Goal: Information Seeking & Learning: Learn about a topic

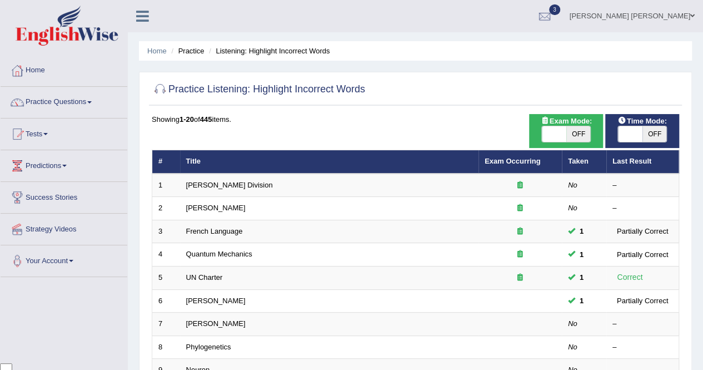
scroll to position [2580, 0]
click at [205, 321] on link "[PERSON_NAME]" at bounding box center [215, 323] width 59 height 8
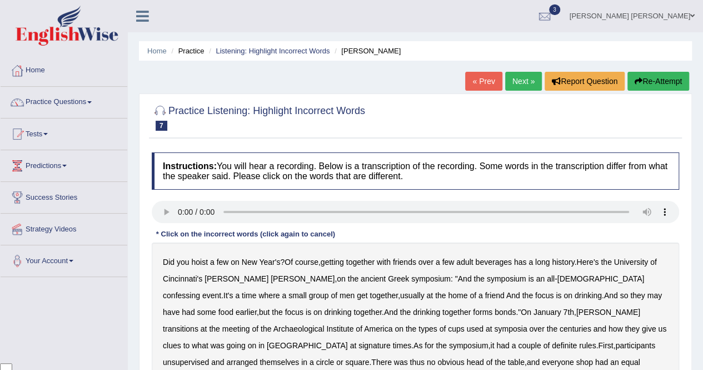
scroll to position [2580, 0]
drag, startPoint x: 276, startPoint y: 267, endPoint x: 205, endPoint y: 289, distance: 74.4
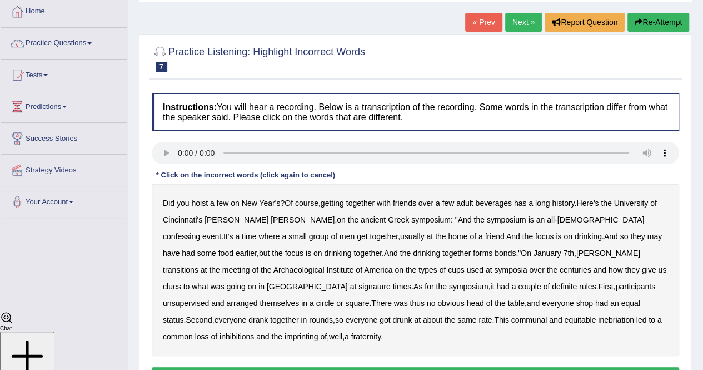
scroll to position [64, 0]
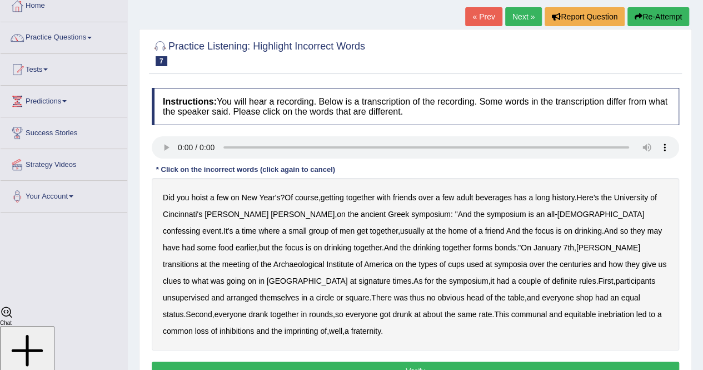
click at [570, 196] on b "history" at bounding box center [563, 197] width 22 height 9
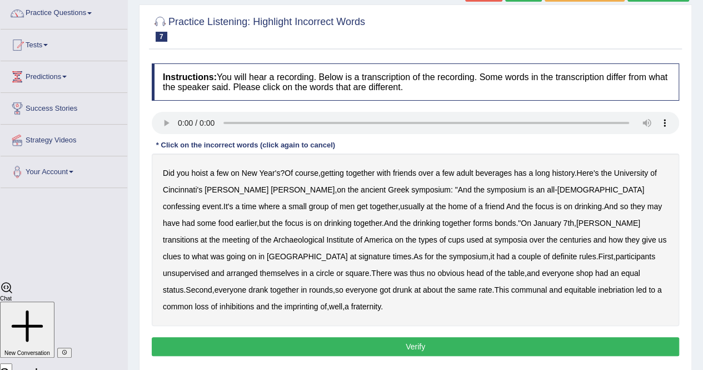
scroll to position [98, 0]
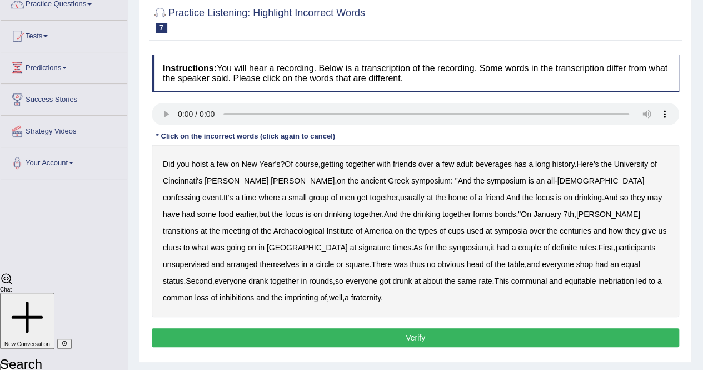
click at [180, 210] on b "have" at bounding box center [171, 214] width 17 height 9
click at [200, 193] on b "confessing" at bounding box center [181, 197] width 37 height 9
click at [180, 210] on b "have" at bounding box center [171, 214] width 17 height 9
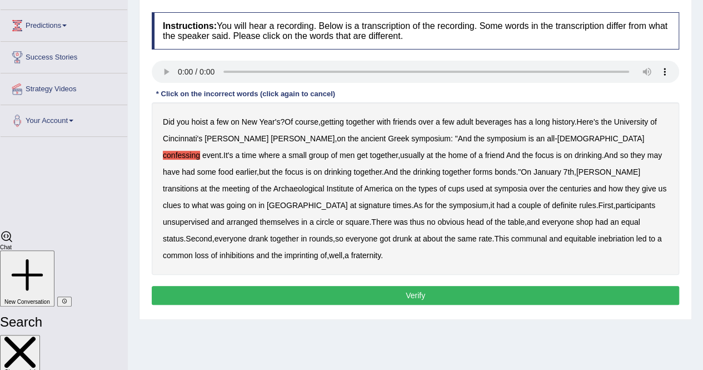
scroll to position [142, 0]
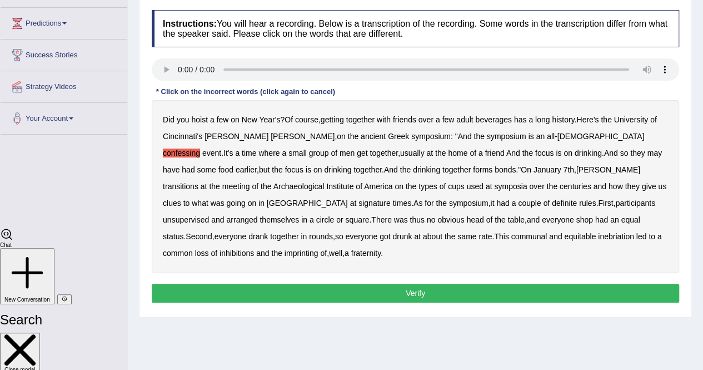
click at [198, 182] on b "transitions" at bounding box center [181, 186] width 36 height 9
click at [391, 198] on b "signature" at bounding box center [375, 202] width 32 height 9
click at [209, 215] on b "unsupervised" at bounding box center [186, 219] width 46 height 9
click at [319, 249] on b "imprinting" at bounding box center [302, 253] width 34 height 9
click at [560, 284] on button "Verify" at bounding box center [416, 293] width 528 height 19
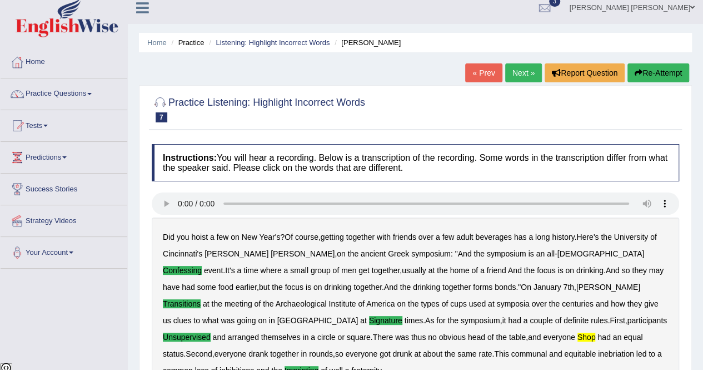
scroll to position [7, 0]
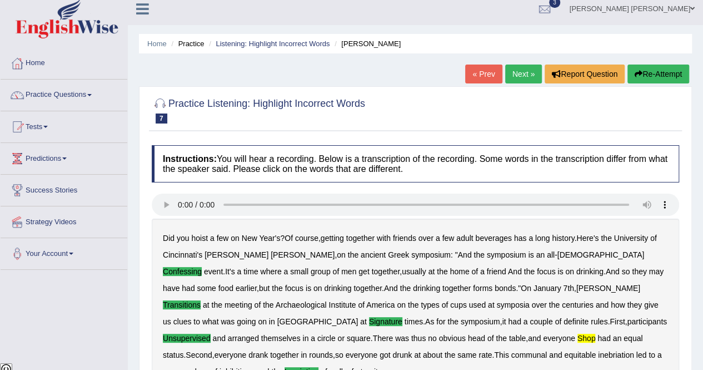
click at [520, 71] on link "Next »" at bounding box center [523, 73] width 37 height 19
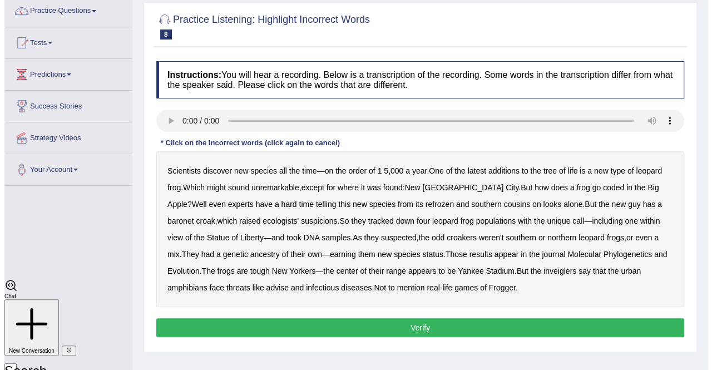
scroll to position [96, 0]
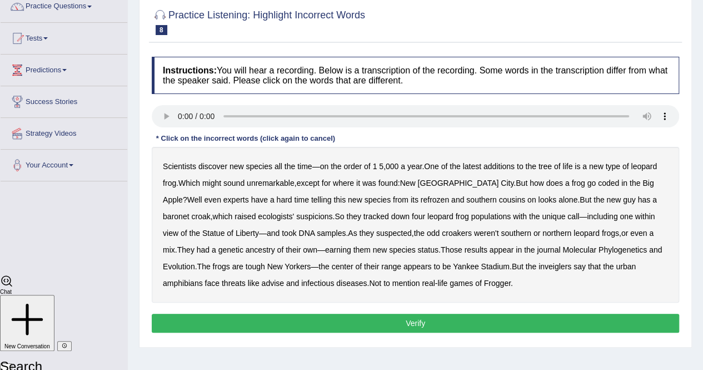
click at [421, 199] on b "refrozen" at bounding box center [435, 199] width 28 height 9
click at [189, 212] on b "baronet" at bounding box center [176, 216] width 26 height 9
click at [539, 268] on b "inveiglers" at bounding box center [555, 266] width 33 height 9
click at [301, 282] on b "infectious" at bounding box center [317, 283] width 33 height 9
click at [411, 322] on button "Verify" at bounding box center [416, 323] width 528 height 19
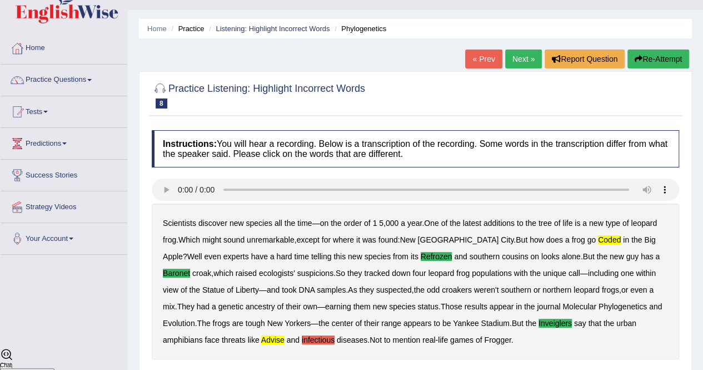
scroll to position [0, 0]
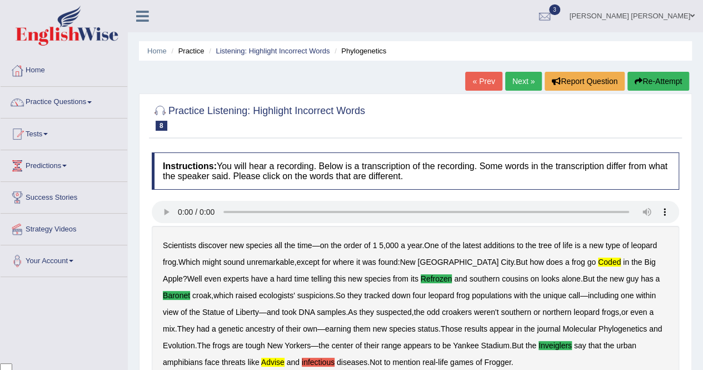
click at [520, 83] on link "Next »" at bounding box center [523, 81] width 37 height 19
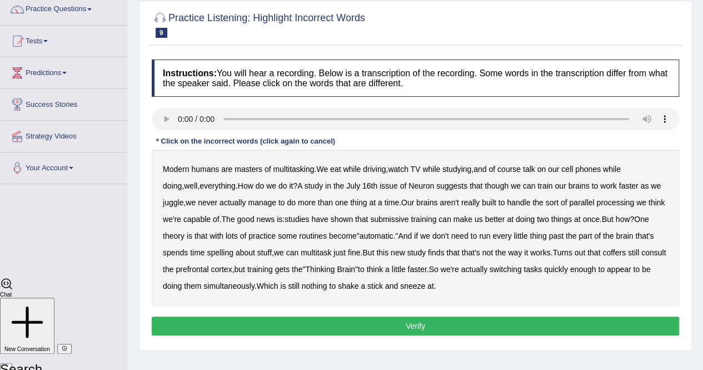
scroll to position [93, 0]
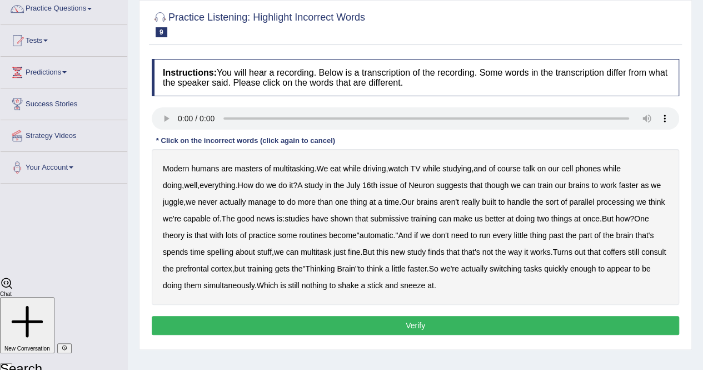
click at [517, 167] on b "course" at bounding box center [509, 168] width 23 height 9
click at [513, 167] on b "course" at bounding box center [509, 168] width 23 height 9
click at [371, 221] on b "submissive" at bounding box center [389, 218] width 38 height 9
click at [603, 251] on b "coffers" at bounding box center [614, 251] width 23 height 9
click at [415, 324] on button "Verify" at bounding box center [416, 325] width 528 height 19
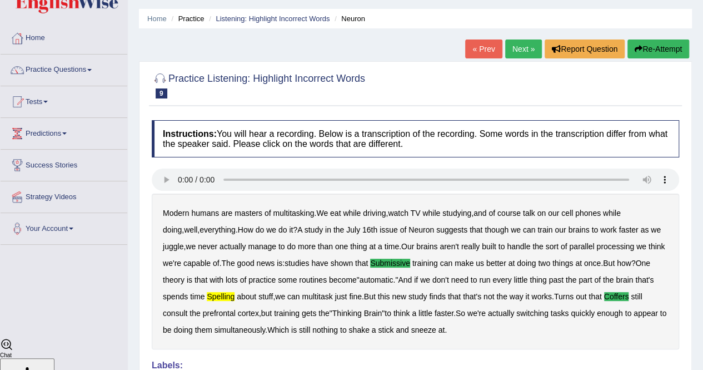
scroll to position [32, 0]
click at [523, 51] on link "Next »" at bounding box center [523, 48] width 37 height 19
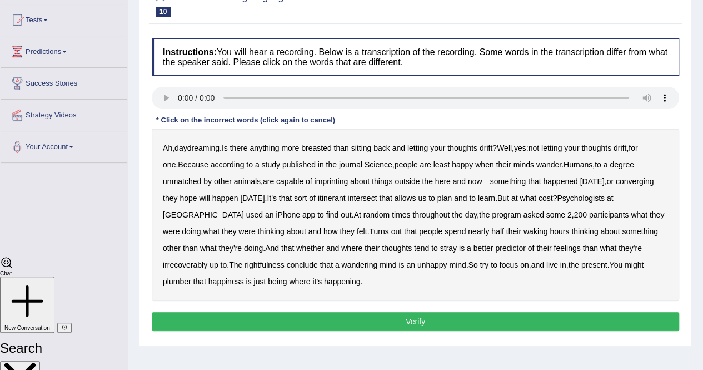
scroll to position [115, 0]
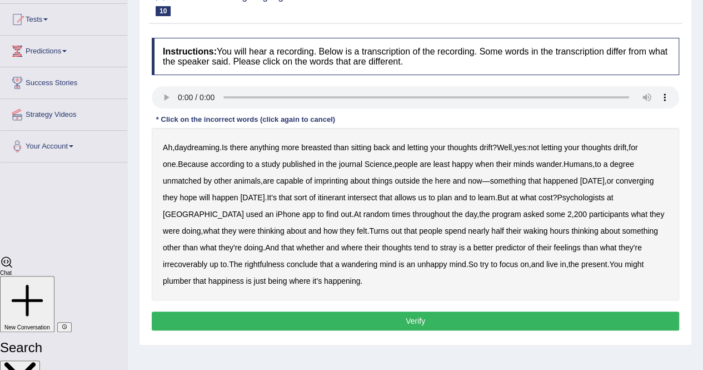
click at [316, 147] on b "breasted" at bounding box center [316, 147] width 30 height 9
click at [314, 183] on b "imprinting" at bounding box center [331, 180] width 34 height 9
click at [616, 183] on b "converging" at bounding box center [635, 180] width 38 height 9
click at [207, 260] on b "irrecoverably" at bounding box center [185, 264] width 44 height 9
click at [191, 276] on b "plumber" at bounding box center [177, 280] width 28 height 9
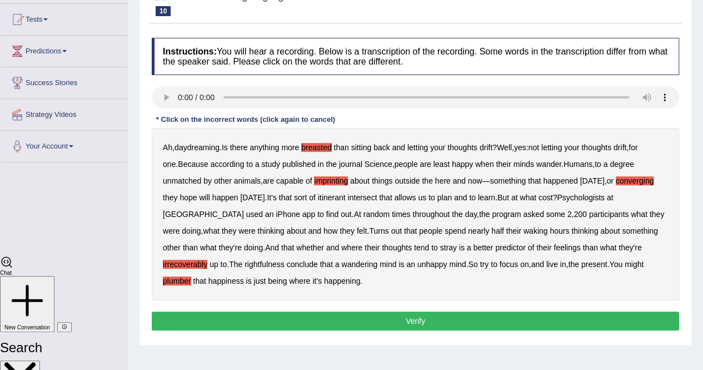
click at [440, 321] on button "Verify" at bounding box center [416, 320] width 528 height 19
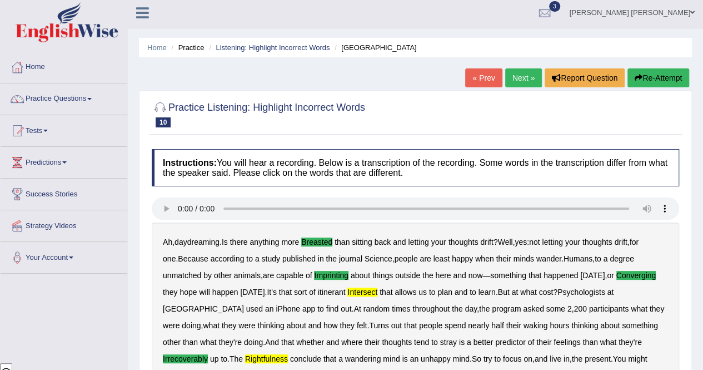
scroll to position [2, 0]
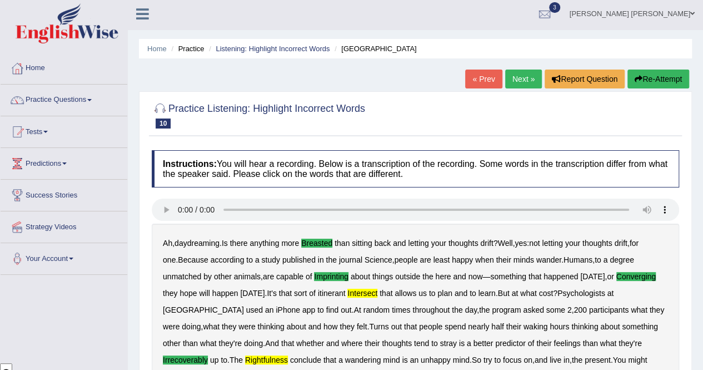
click at [522, 75] on link "Next »" at bounding box center [523, 79] width 37 height 19
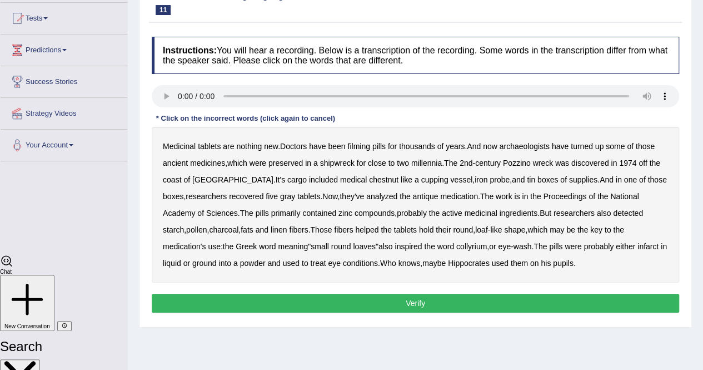
scroll to position [119, 0]
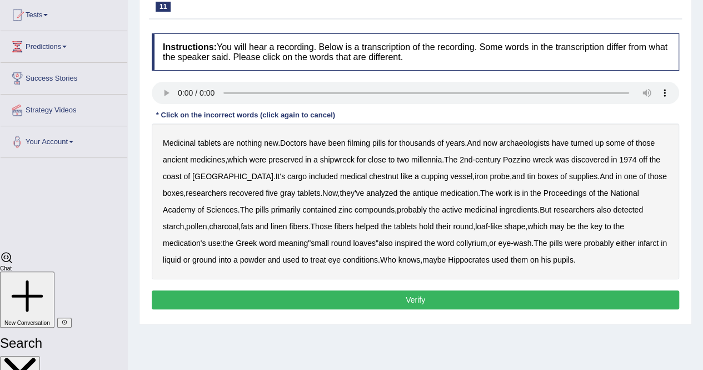
click at [360, 144] on b "filming" at bounding box center [359, 142] width 22 height 9
click at [344, 160] on b "shipwreck" at bounding box center [337, 159] width 34 height 9
click at [459, 299] on button "Verify" at bounding box center [416, 299] width 528 height 19
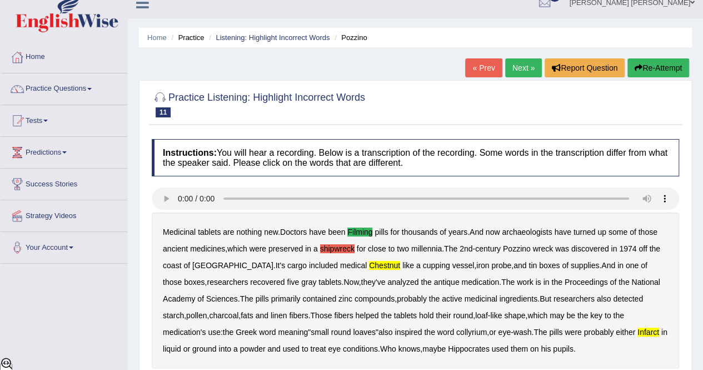
scroll to position [0, 0]
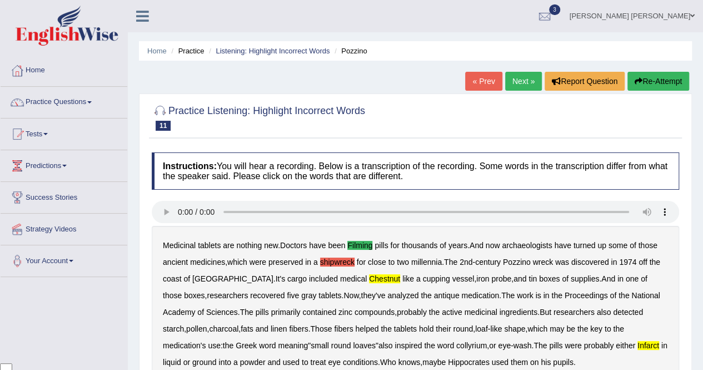
click at [515, 83] on link "Next »" at bounding box center [523, 81] width 37 height 19
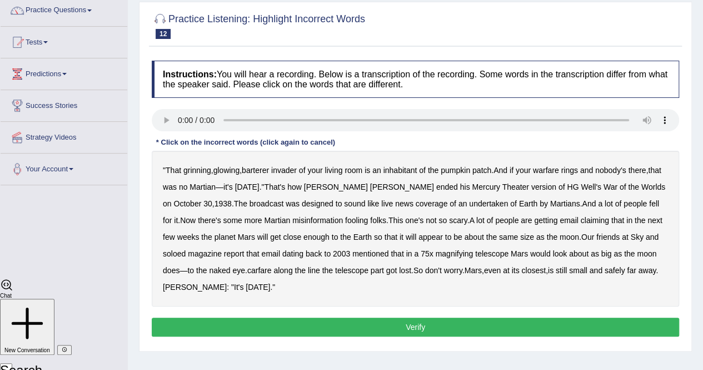
scroll to position [95, 0]
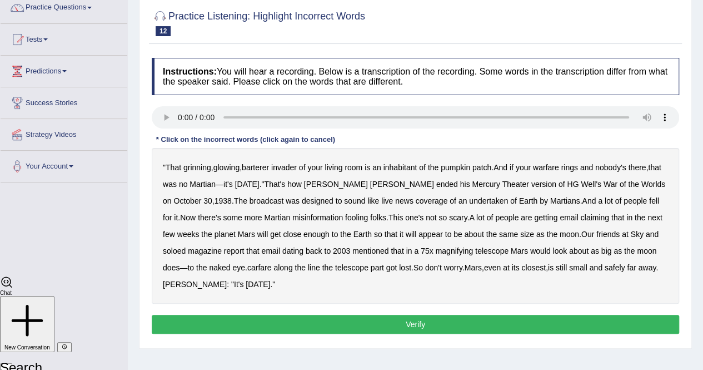
click at [556, 170] on b "warfare" at bounding box center [546, 167] width 26 height 9
click at [215, 200] on b "1938" at bounding box center [223, 200] width 17 height 9
click at [215, 198] on b "1938" at bounding box center [223, 200] width 17 height 9
click at [469, 200] on b "undertaken" at bounding box center [488, 200] width 39 height 9
click at [176, 252] on b "soloed" at bounding box center [174, 250] width 23 height 9
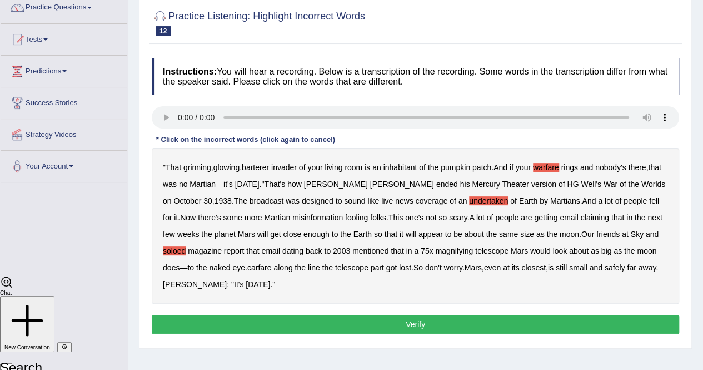
click at [263, 266] on b "carfare" at bounding box center [259, 267] width 24 height 9
click at [199, 287] on b "[PERSON_NAME]" at bounding box center [195, 284] width 64 height 9
click at [239, 322] on button "Verify" at bounding box center [416, 324] width 528 height 19
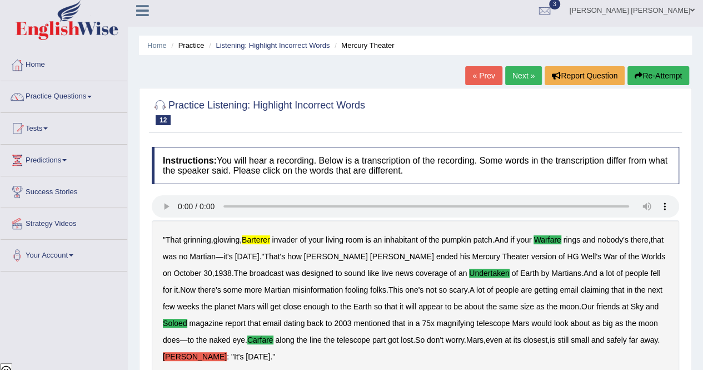
scroll to position [0, 0]
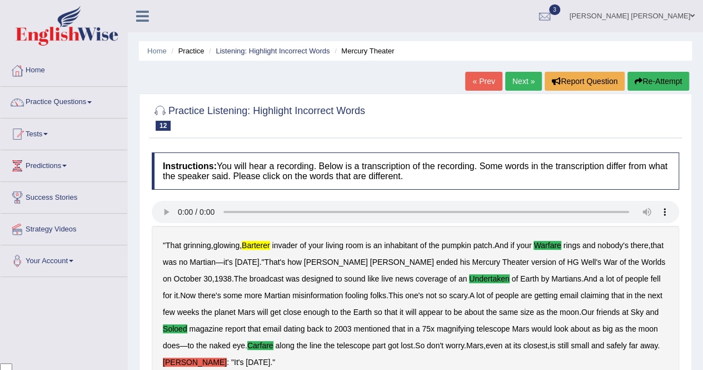
click at [524, 78] on link "Next »" at bounding box center [523, 81] width 37 height 19
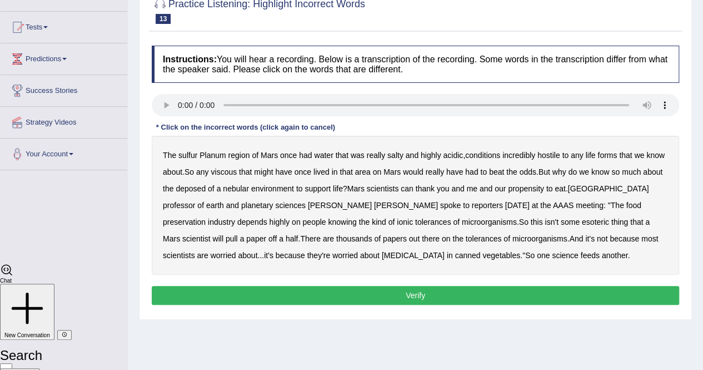
scroll to position [109, 0]
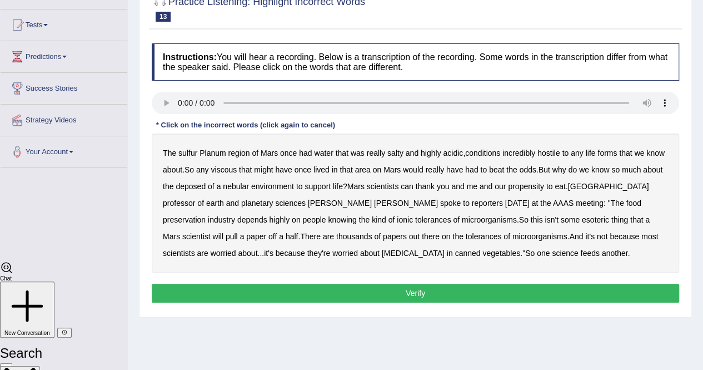
click at [186, 152] on b "sulfur" at bounding box center [187, 152] width 19 height 9
click at [225, 171] on b "viscous" at bounding box center [224, 169] width 26 height 9
click at [191, 185] on b "deposed" at bounding box center [191, 186] width 30 height 9
click at [299, 232] on b "half" at bounding box center [292, 236] width 13 height 9
click at [357, 296] on button "Verify" at bounding box center [416, 293] width 528 height 19
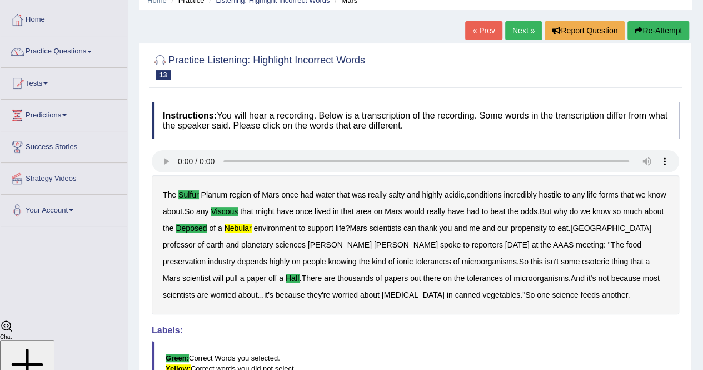
scroll to position [47, 0]
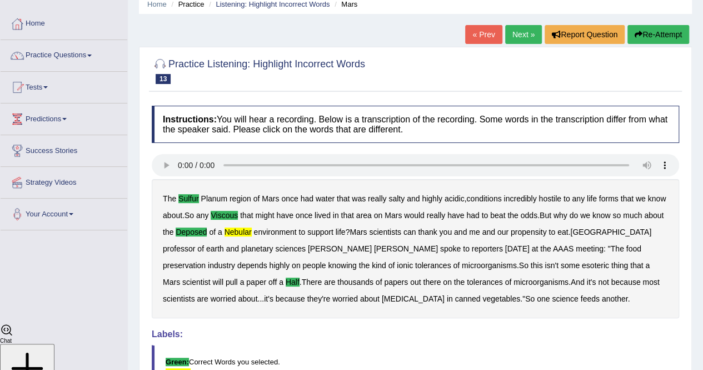
click at [521, 31] on link "Next »" at bounding box center [523, 34] width 37 height 19
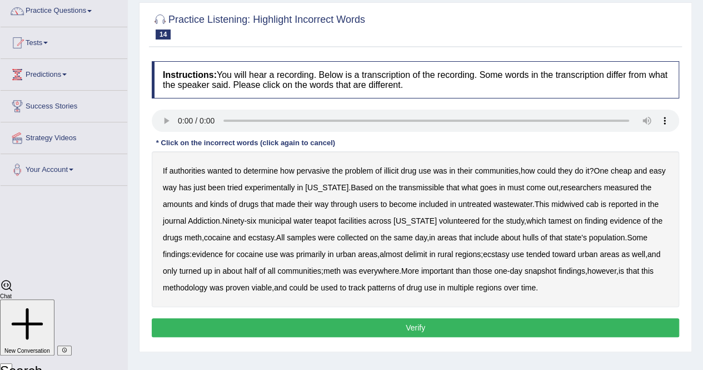
scroll to position [95, 0]
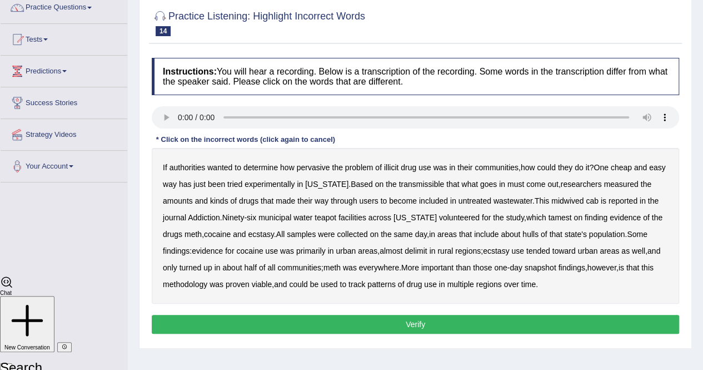
click at [426, 186] on b "transmissible" at bounding box center [422, 184] width 46 height 9
click at [572, 202] on b "midwived" at bounding box center [568, 200] width 32 height 9
click at [550, 216] on b "tamest" at bounding box center [559, 217] width 23 height 9
click at [538, 235] on b "hulls" at bounding box center [531, 234] width 16 height 9
click at [419, 250] on b "delimit" at bounding box center [416, 250] width 22 height 9
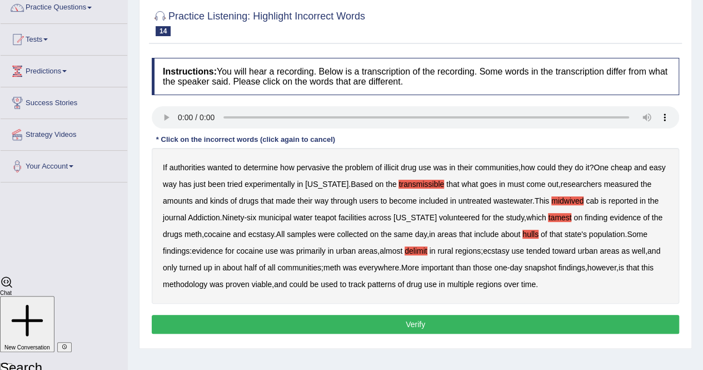
click at [489, 321] on button "Verify" at bounding box center [416, 324] width 528 height 19
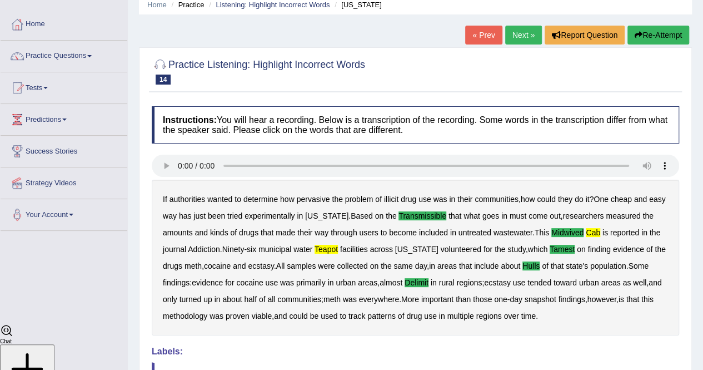
scroll to position [46, 0]
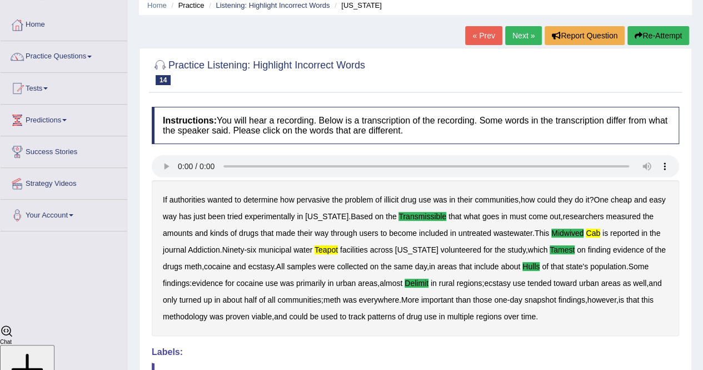
click at [523, 39] on link "Next »" at bounding box center [523, 35] width 37 height 19
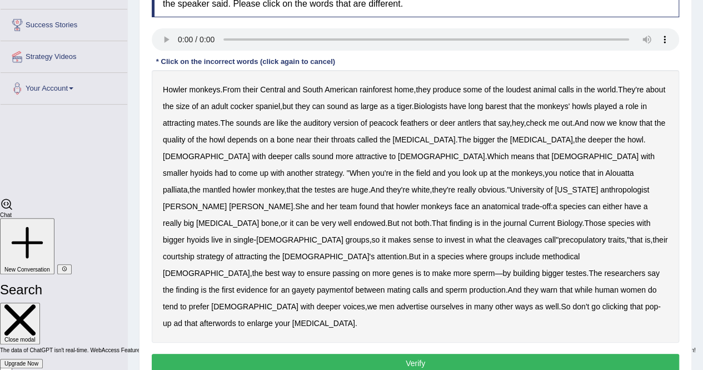
scroll to position [156, 0]
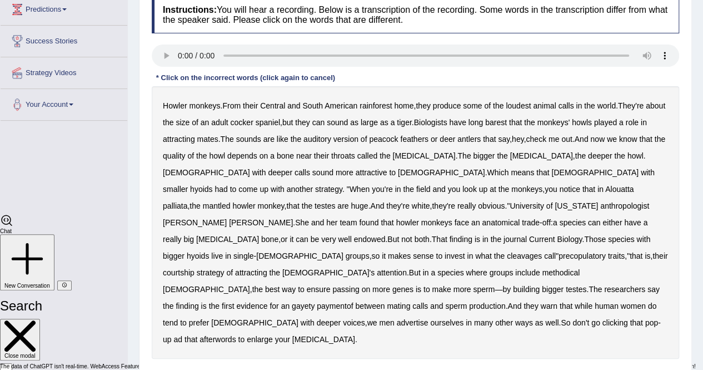
click at [507, 125] on b "barest" at bounding box center [496, 122] width 22 height 9
click at [507, 251] on b "cleavages" at bounding box center [524, 255] width 35 height 9
click at [542, 268] on b "methodical" at bounding box center [561, 272] width 38 height 9
click at [353, 301] on b "paymentof" at bounding box center [335, 305] width 36 height 9
click at [236, 335] on b "afterwords" at bounding box center [218, 339] width 36 height 9
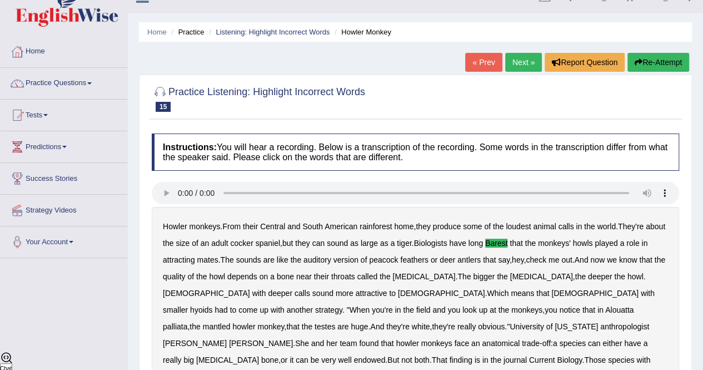
scroll to position [17, 0]
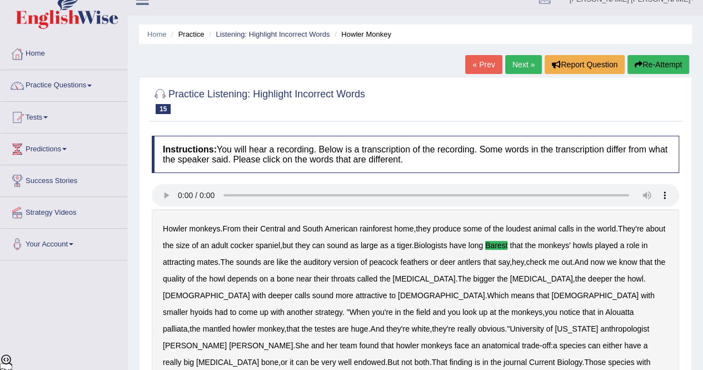
click at [527, 66] on link "Next »" at bounding box center [523, 64] width 37 height 19
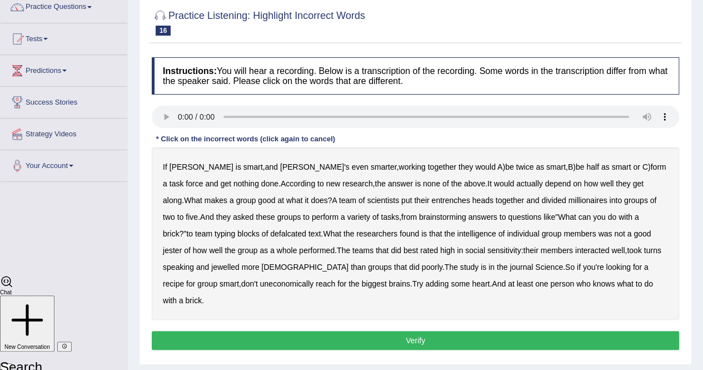
scroll to position [97, 0]
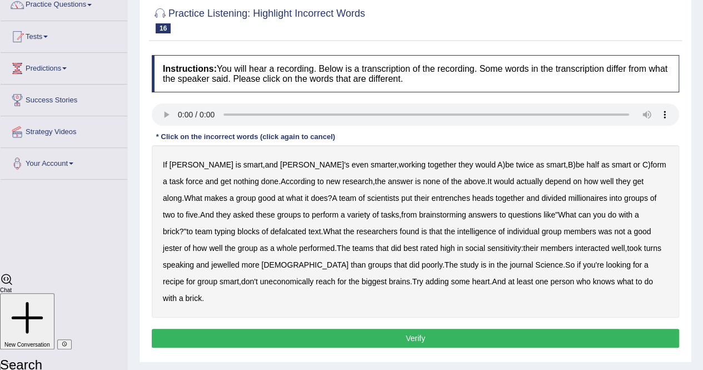
click at [431, 201] on b "entrenches" at bounding box center [450, 197] width 38 height 9
click at [182, 244] on b "jester" at bounding box center [172, 248] width 19 height 9
click at [211, 265] on b "jewelled" at bounding box center [225, 264] width 28 height 9
click at [536, 329] on button "Verify" at bounding box center [416, 338] width 528 height 19
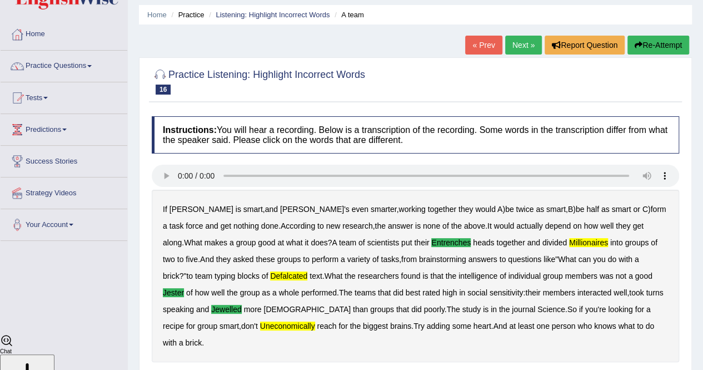
scroll to position [33, 0]
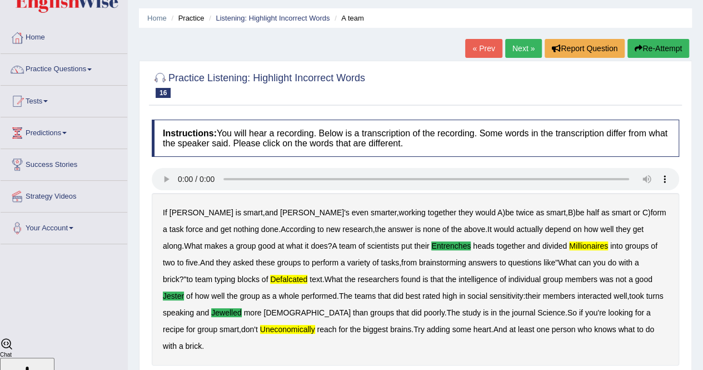
click at [519, 48] on link "Next »" at bounding box center [523, 48] width 37 height 19
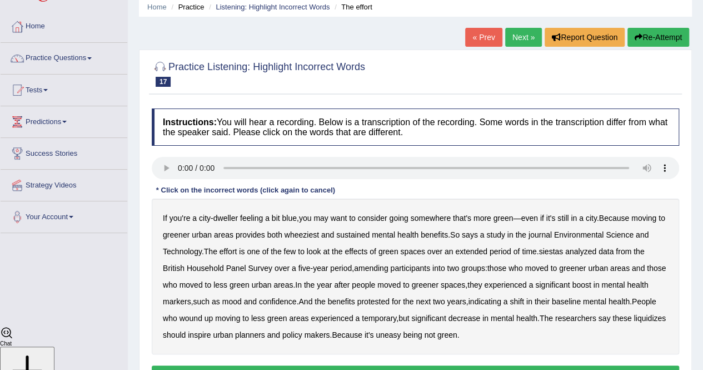
scroll to position [46, 0]
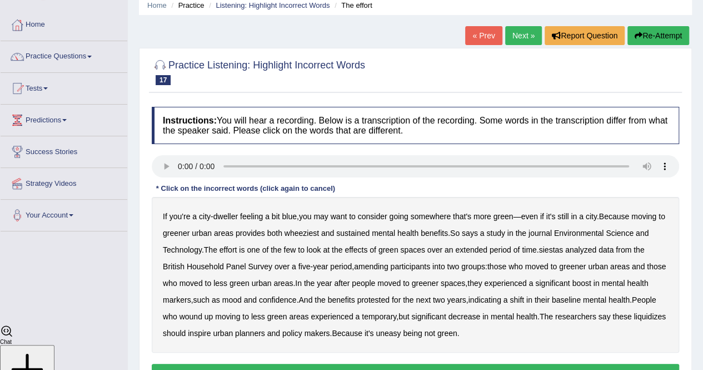
click at [312, 235] on b "wheeziest" at bounding box center [302, 233] width 34 height 9
click at [553, 249] on b "siestas" at bounding box center [551, 249] width 24 height 9
click at [378, 267] on b "amending" at bounding box center [371, 266] width 34 height 9
click at [634, 321] on b "liquidizes" at bounding box center [650, 316] width 32 height 9
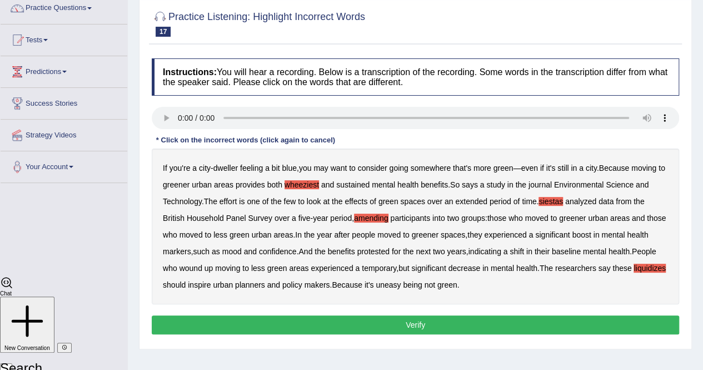
scroll to position [131, 0]
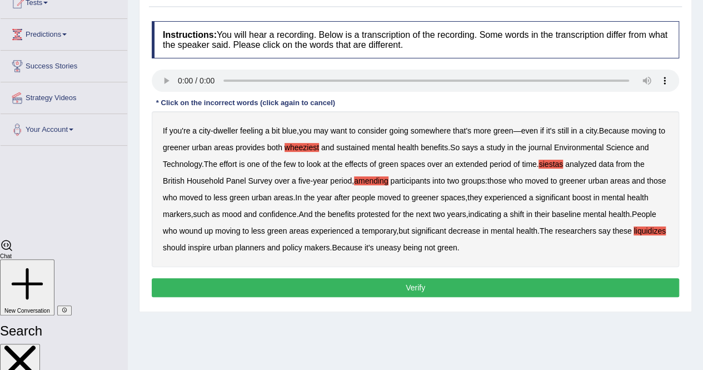
click at [469, 285] on button "Verify" at bounding box center [416, 287] width 528 height 19
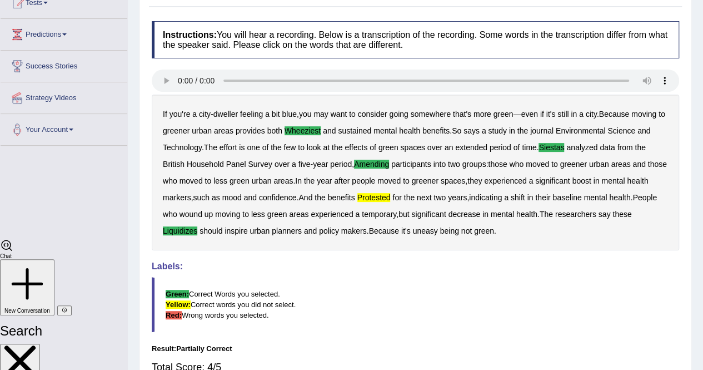
scroll to position [0, 0]
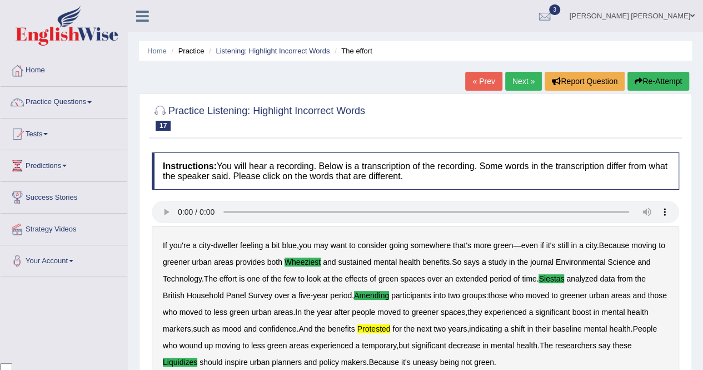
click at [518, 83] on link "Next »" at bounding box center [523, 81] width 37 height 19
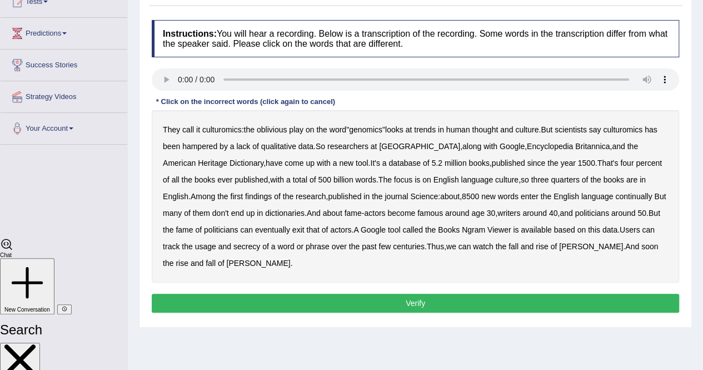
scroll to position [136, 0]
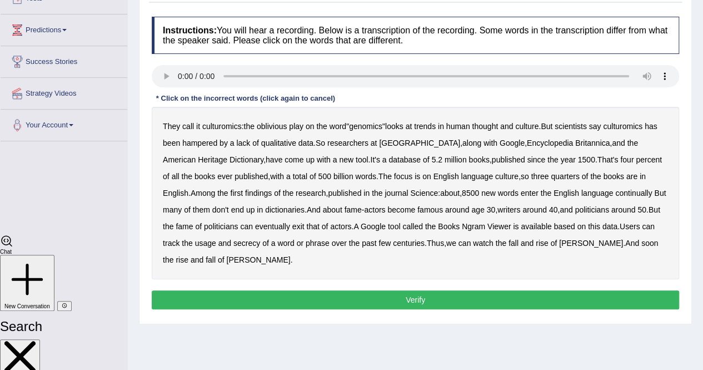
click at [615, 195] on b "continually" at bounding box center [633, 192] width 37 height 9
click at [234, 245] on b "secrecy" at bounding box center [247, 243] width 27 height 9
click at [390, 301] on button "Verify" at bounding box center [416, 299] width 528 height 19
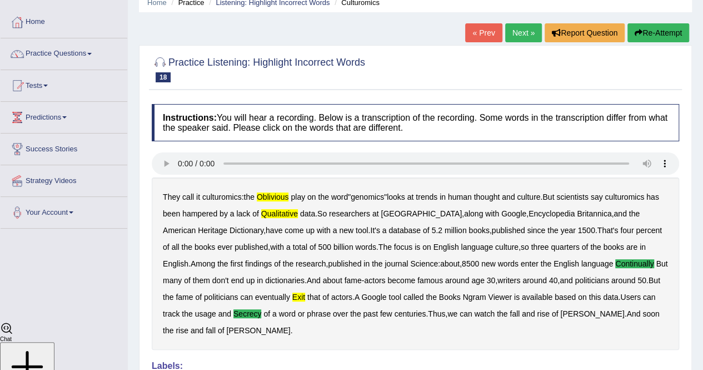
scroll to position [46, 0]
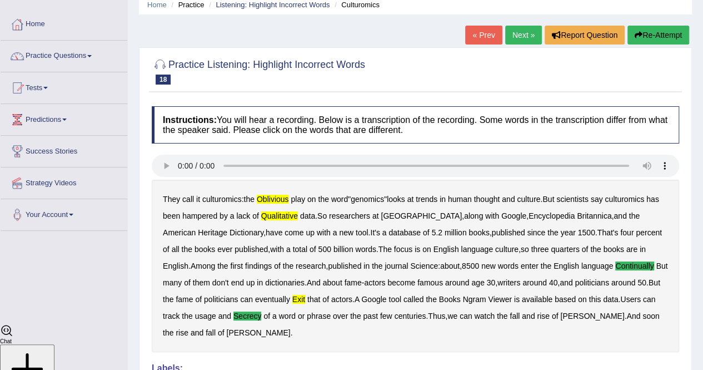
click at [518, 33] on link "Next »" at bounding box center [523, 35] width 37 height 19
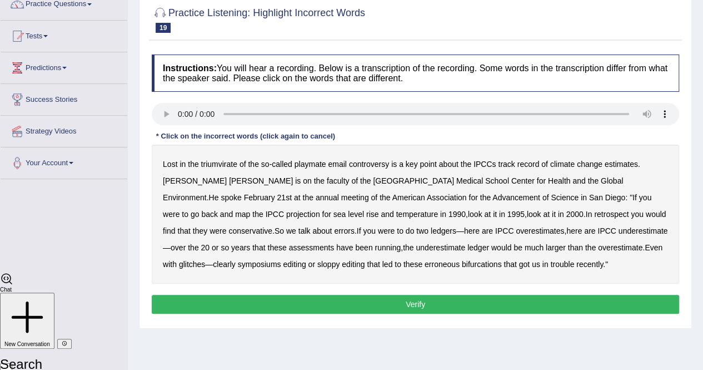
scroll to position [99, 0]
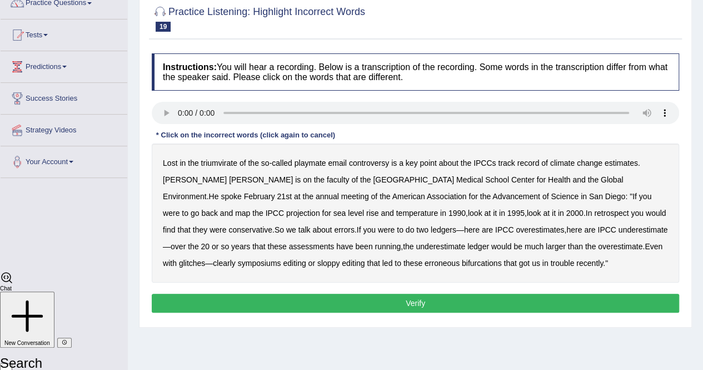
click at [516, 227] on b "overestimates" at bounding box center [540, 229] width 48 height 9
click at [281, 259] on b "symposiums" at bounding box center [259, 263] width 43 height 9
click at [206, 304] on button "Verify" at bounding box center [416, 303] width 528 height 19
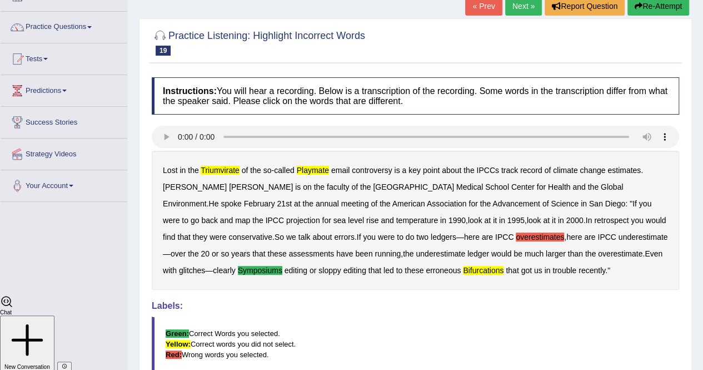
scroll to position [57, 0]
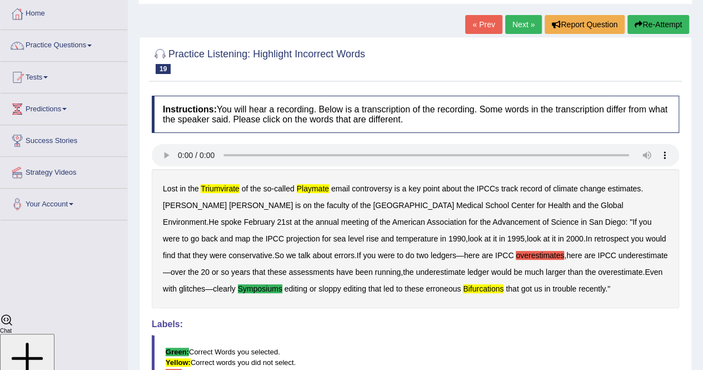
click at [518, 29] on link "Next »" at bounding box center [523, 24] width 37 height 19
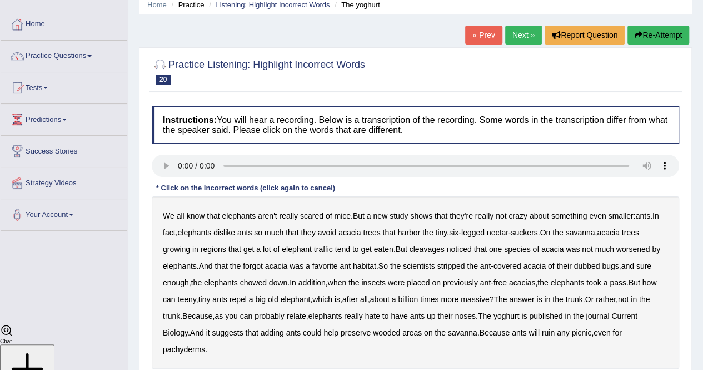
scroll to position [167, 0]
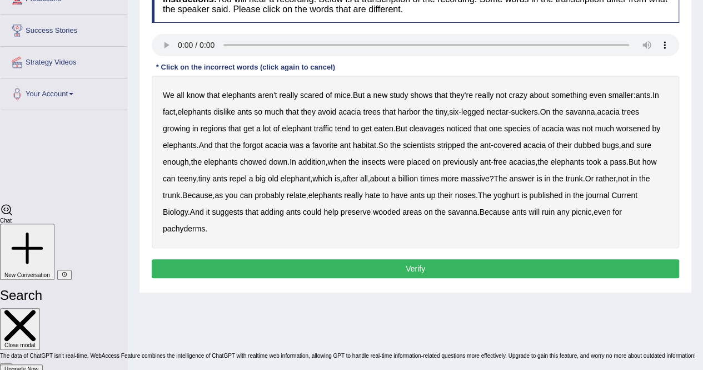
click at [436, 130] on b "cleavages" at bounding box center [427, 128] width 35 height 9
click at [434, 130] on b "cleavages" at bounding box center [427, 128] width 35 height 9
click at [588, 146] on b "dubbed" at bounding box center [587, 145] width 26 height 9
click at [520, 197] on b "yoghurt" at bounding box center [507, 195] width 26 height 9
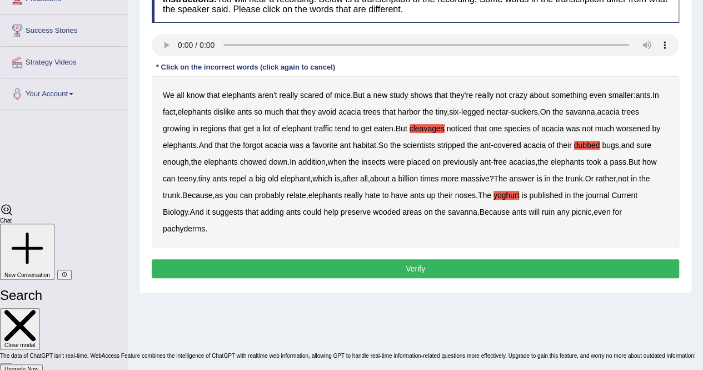
click at [495, 261] on button "Verify" at bounding box center [416, 268] width 528 height 19
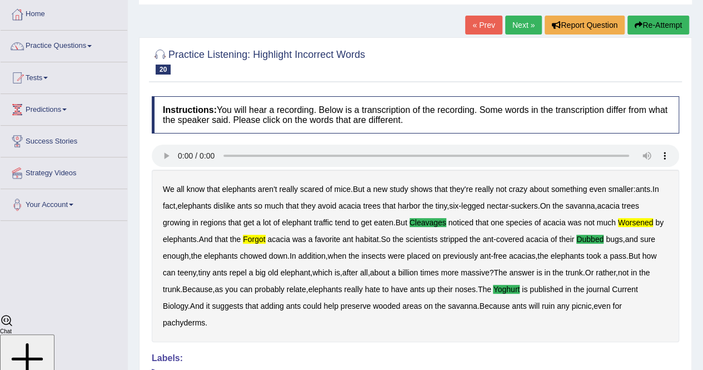
scroll to position [56, 0]
click at [529, 21] on link "Next »" at bounding box center [523, 25] width 37 height 19
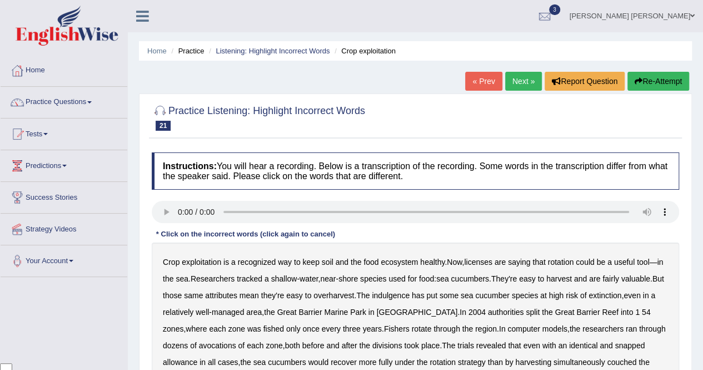
scroll to position [111, 0]
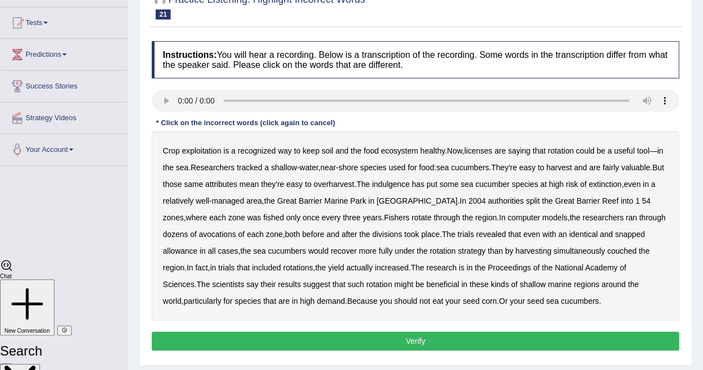
click at [488, 331] on button "Verify" at bounding box center [416, 340] width 528 height 19
click at [479, 152] on b "licenses" at bounding box center [478, 150] width 28 height 9
click at [403, 186] on b "indulgence" at bounding box center [391, 184] width 38 height 9
click at [639, 215] on b "through" at bounding box center [652, 217] width 26 height 9
click at [615, 233] on b "snapped" at bounding box center [630, 234] width 30 height 9
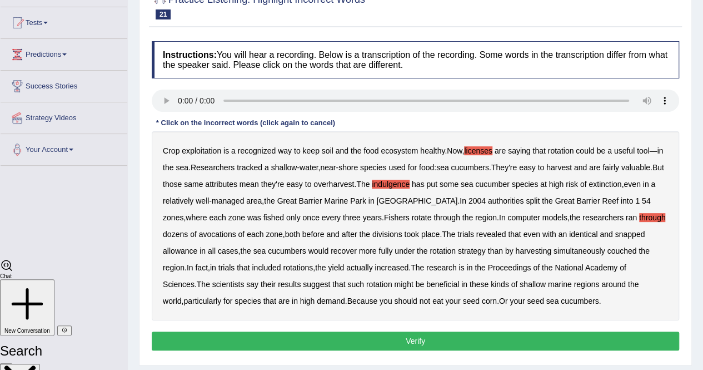
click at [615, 233] on b "snapped" at bounding box center [630, 234] width 30 height 9
click at [615, 236] on b "snapped" at bounding box center [630, 234] width 30 height 9
click at [607, 251] on b "couched" at bounding box center [621, 250] width 29 height 9
click at [416, 335] on button "Verify" at bounding box center [416, 340] width 528 height 19
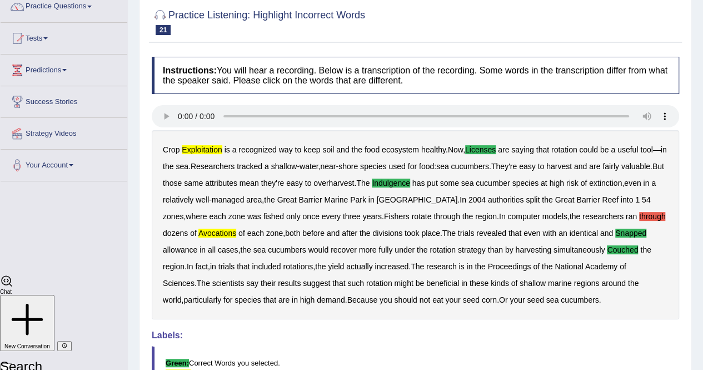
scroll to position [33, 0]
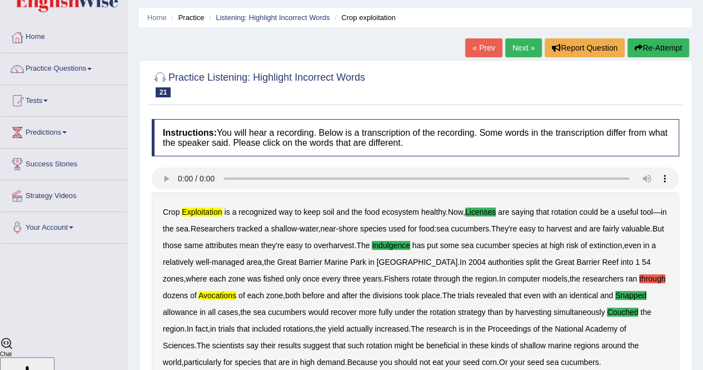
click at [521, 49] on link "Next »" at bounding box center [523, 47] width 37 height 19
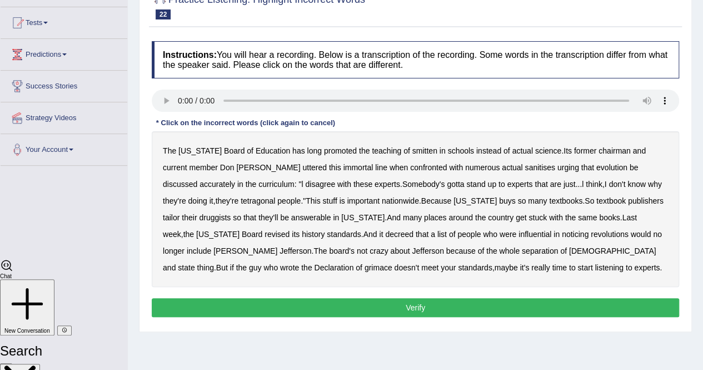
scroll to position [2580, 0]
click at [413, 152] on b "smitten" at bounding box center [425, 150] width 25 height 9
click at [241, 201] on b "tetragonal" at bounding box center [258, 200] width 34 height 9
click at [231, 213] on b "druggists" at bounding box center [215, 217] width 32 height 9
click at [562, 234] on b "noticing" at bounding box center [575, 234] width 27 height 9
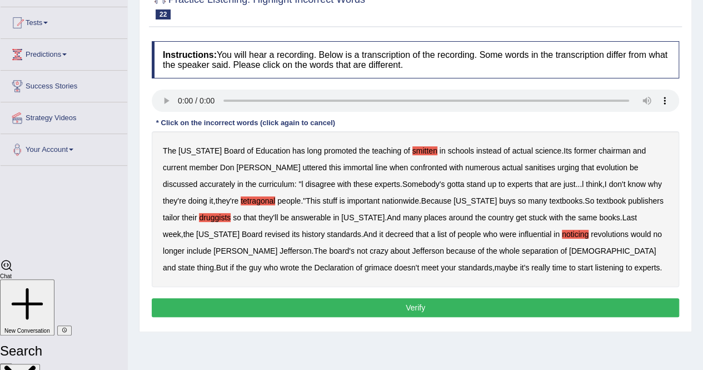
click at [393, 263] on b "grimace" at bounding box center [379, 267] width 28 height 9
click at [303, 306] on button "Verify" at bounding box center [416, 307] width 528 height 19
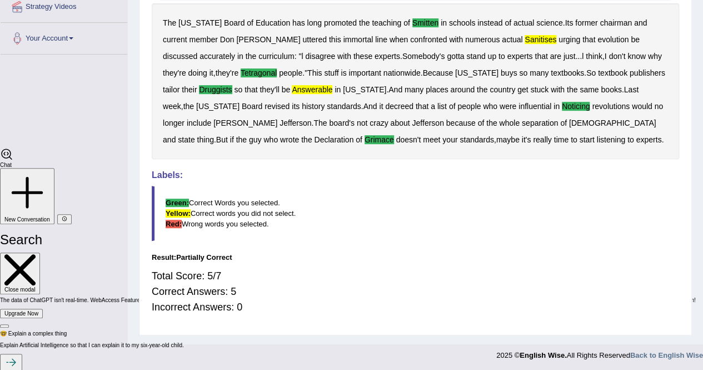
scroll to position [0, 0]
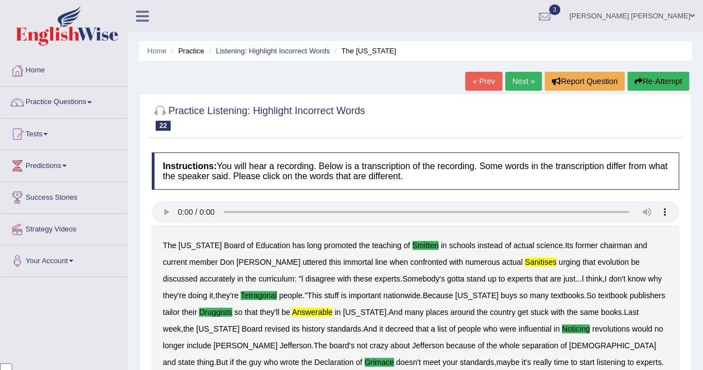
click at [513, 79] on link "Next »" at bounding box center [523, 81] width 37 height 19
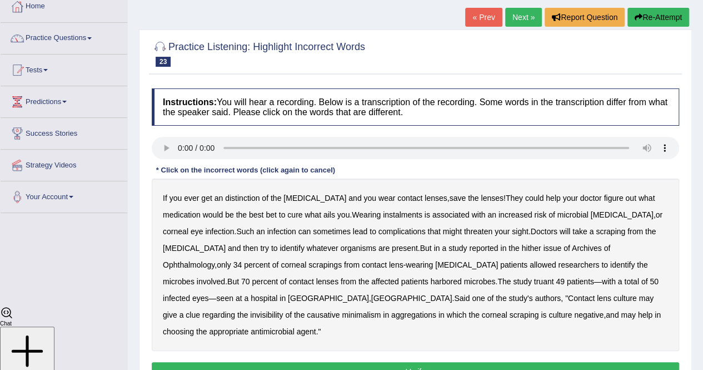
scroll to position [111, 0]
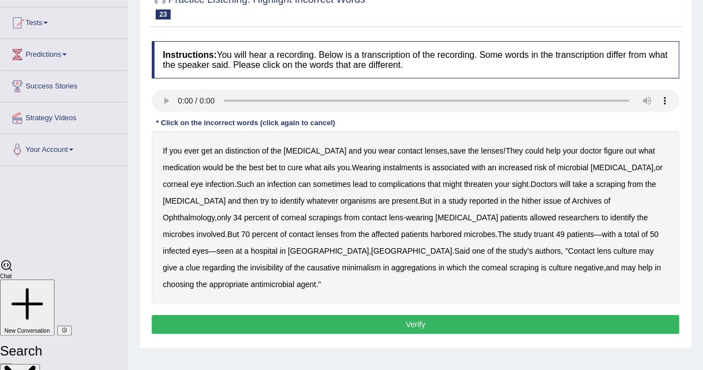
click at [383, 163] on b "instalments" at bounding box center [402, 167] width 39 height 9
click at [522, 199] on b "hither" at bounding box center [531, 200] width 19 height 9
click at [534, 235] on b "truant" at bounding box center [544, 234] width 20 height 9
click at [535, 251] on b "authors" at bounding box center [548, 250] width 26 height 9
click at [364, 315] on button "Verify" at bounding box center [416, 324] width 528 height 19
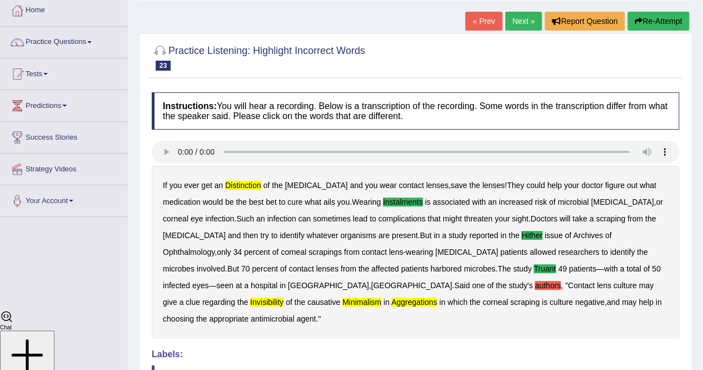
scroll to position [0, 0]
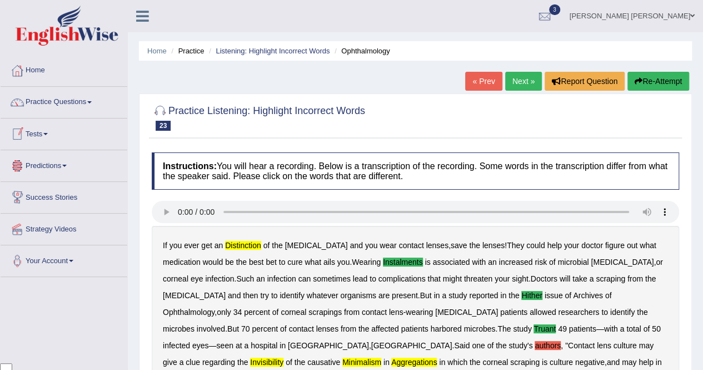
click at [523, 82] on link "Next »" at bounding box center [523, 81] width 37 height 19
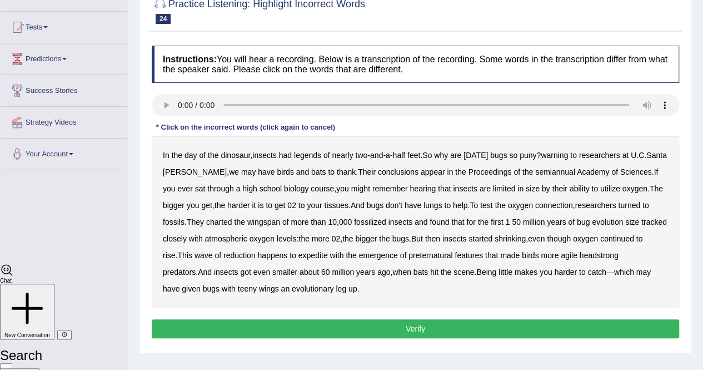
scroll to position [111, 0]
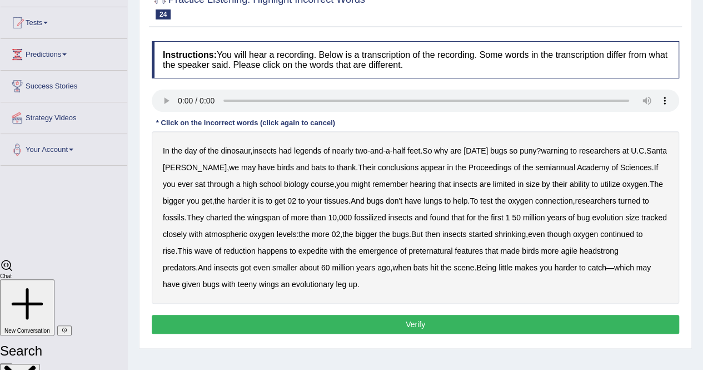
click at [316, 153] on b "legends" at bounding box center [307, 150] width 27 height 9
click at [567, 152] on b "warning" at bounding box center [554, 150] width 27 height 9
click at [535, 167] on b "semiannual" at bounding box center [555, 167] width 40 height 9
click at [247, 233] on b "atmospheric" at bounding box center [226, 234] width 42 height 9
click at [328, 250] on b "expedite" at bounding box center [313, 250] width 29 height 9
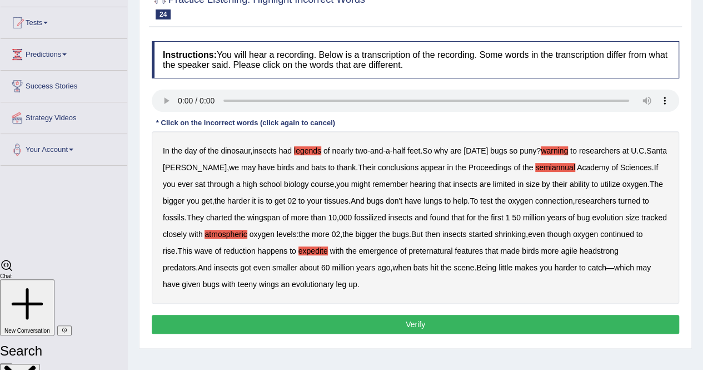
click at [619, 252] on b "headstrong" at bounding box center [599, 250] width 39 height 9
click at [270, 321] on button "Verify" at bounding box center [416, 324] width 528 height 19
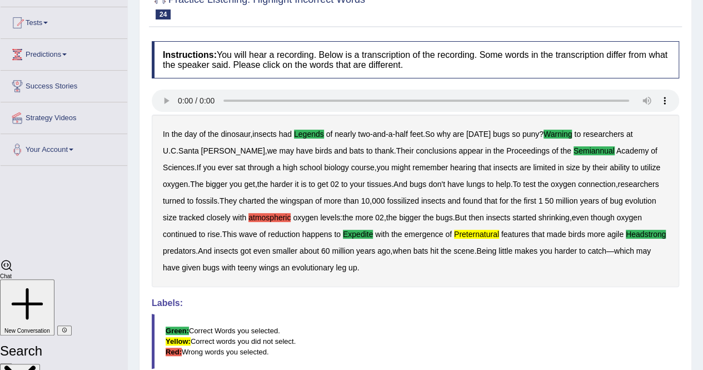
scroll to position [0, 0]
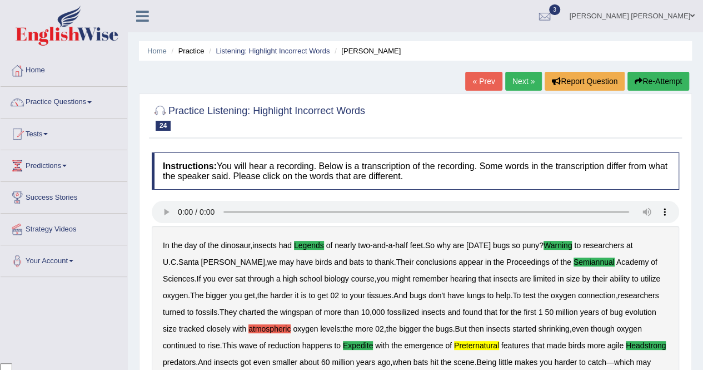
click at [508, 86] on link "Next »" at bounding box center [523, 81] width 37 height 19
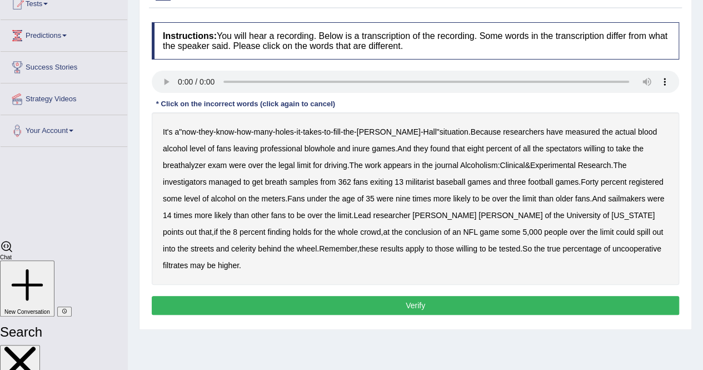
scroll to position [167, 0]
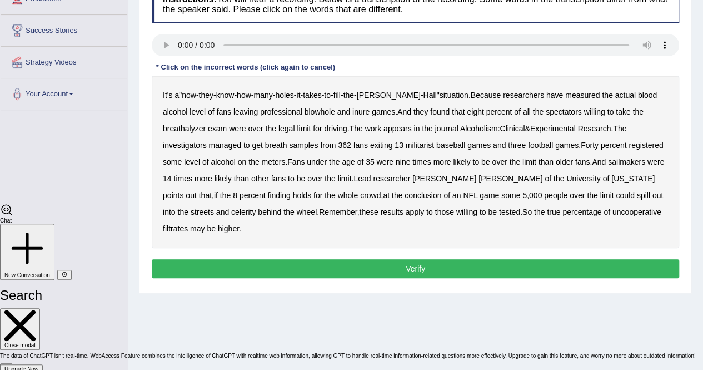
click at [305, 108] on b "blowhole" at bounding box center [320, 111] width 31 height 9
click at [406, 146] on b "militarist" at bounding box center [420, 145] width 28 height 9
click at [608, 162] on b "sailmakers" at bounding box center [626, 161] width 37 height 9
click at [256, 207] on b "celerity" at bounding box center [243, 211] width 24 height 9
click at [188, 224] on b "filtrates" at bounding box center [175, 228] width 25 height 9
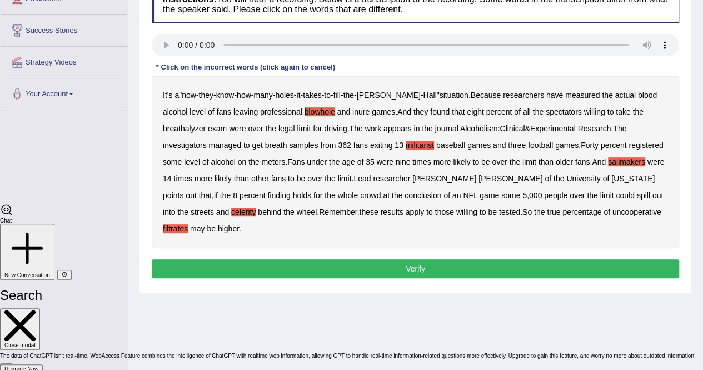
click at [512, 259] on button "Verify" at bounding box center [416, 268] width 528 height 19
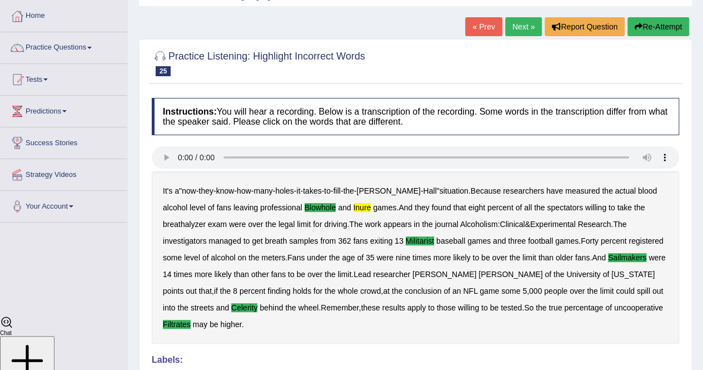
scroll to position [0, 0]
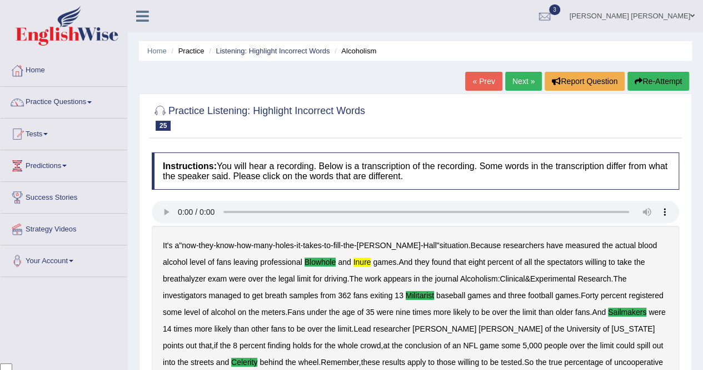
click at [520, 81] on link "Next »" at bounding box center [523, 81] width 37 height 19
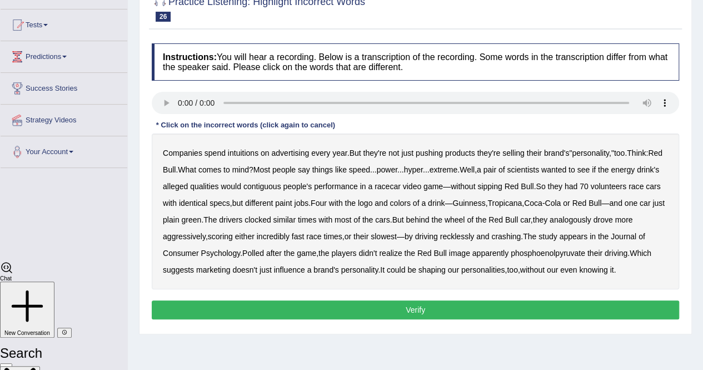
scroll to position [111, 0]
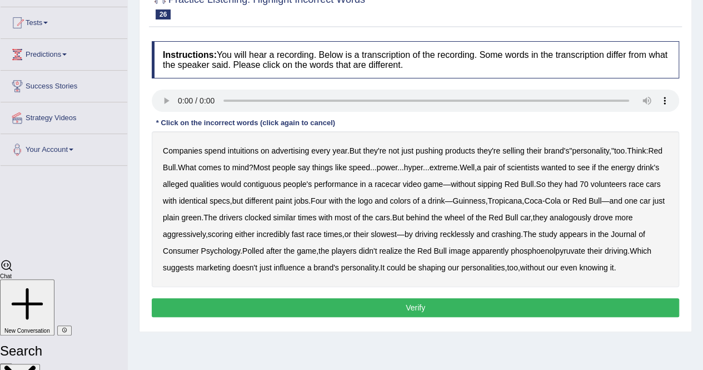
click at [241, 148] on b "intuitions" at bounding box center [243, 150] width 31 height 9
click at [281, 185] on b "contiguous" at bounding box center [263, 184] width 38 height 9
click at [592, 220] on b "analogously" at bounding box center [571, 217] width 42 height 9
click at [557, 247] on b "phosphoenolpyruvate" at bounding box center [548, 250] width 75 height 9
click at [513, 301] on button "Verify" at bounding box center [416, 307] width 528 height 19
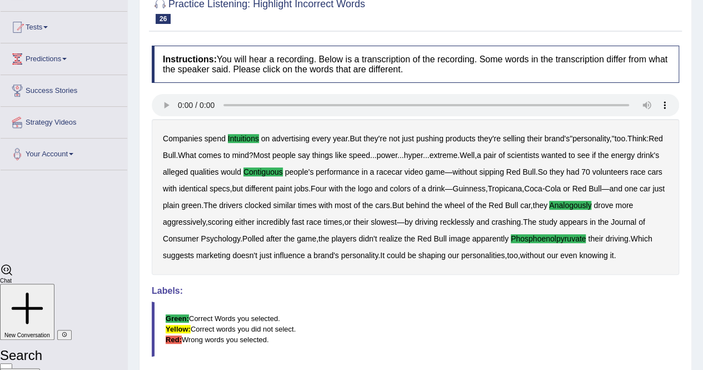
scroll to position [0, 0]
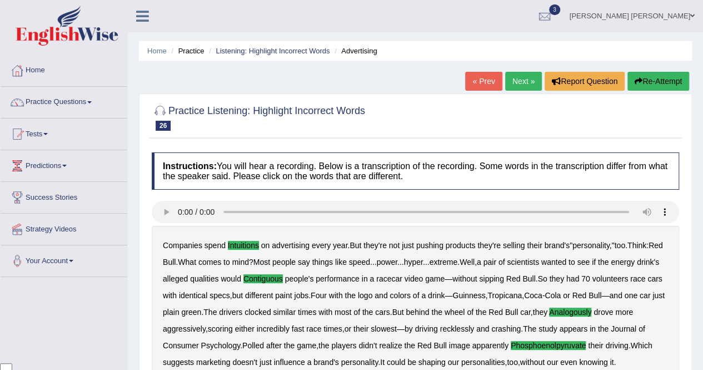
click at [37, 102] on link "Practice Questions" at bounding box center [64, 101] width 127 height 28
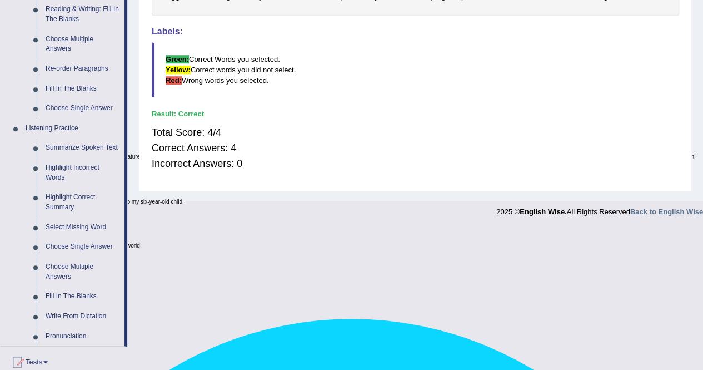
click at [48, 151] on link "Summarize Spoken Text" at bounding box center [83, 148] width 84 height 20
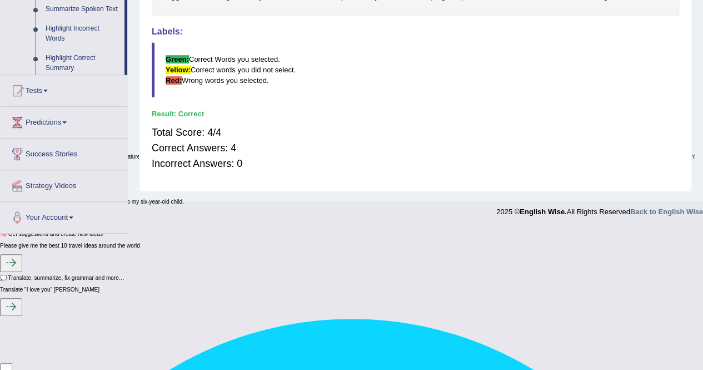
scroll to position [222, 0]
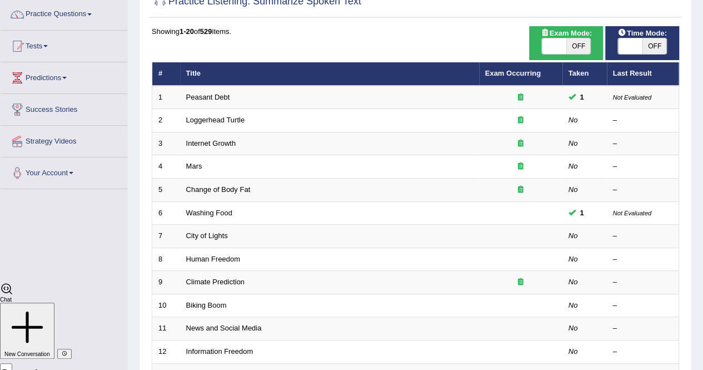
scroll to position [87, 0]
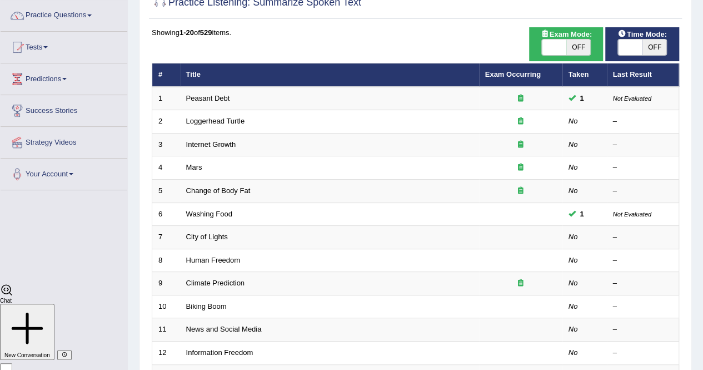
click at [205, 120] on link "Loggerhead Turtle" at bounding box center [215, 121] width 59 height 8
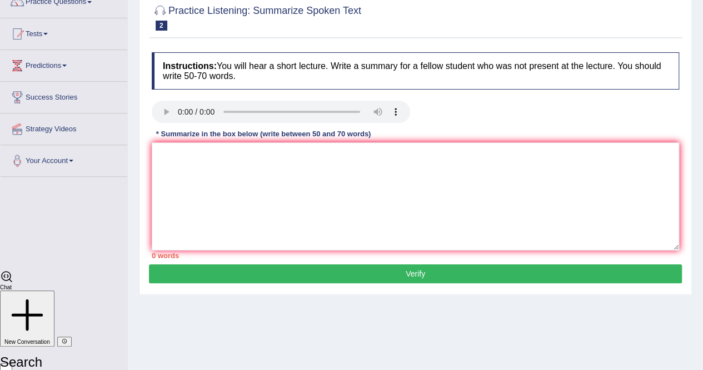
scroll to position [98, 0]
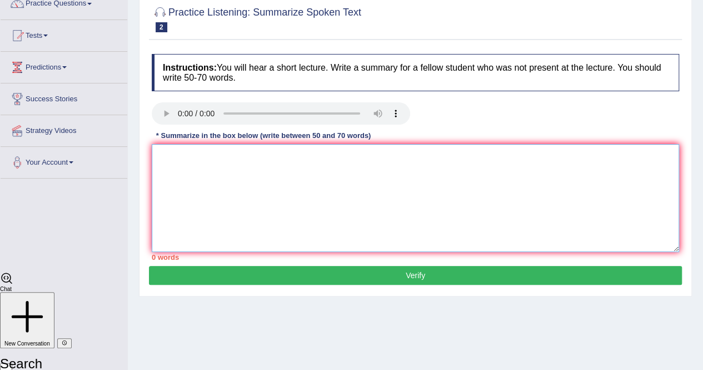
click at [177, 183] on textarea at bounding box center [416, 198] width 528 height 108
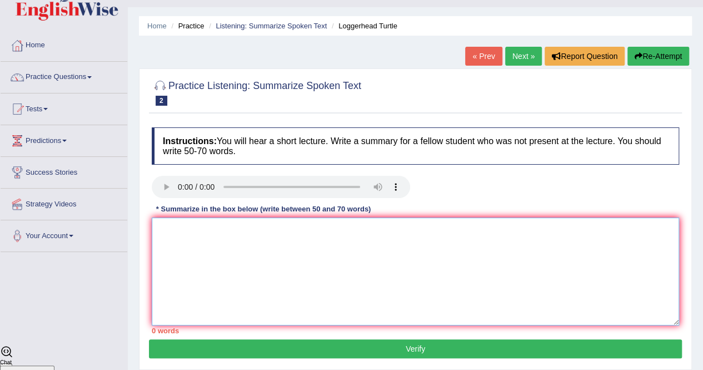
scroll to position [26, 0]
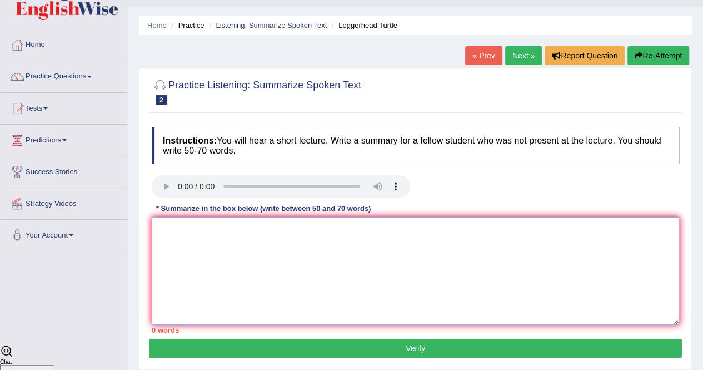
click at [401, 277] on textarea at bounding box center [416, 271] width 528 height 108
click at [391, 275] on textarea at bounding box center [416, 271] width 528 height 108
paste textarea "The speaker provided a comprehensive overview of [main topic], highlighting sev…"
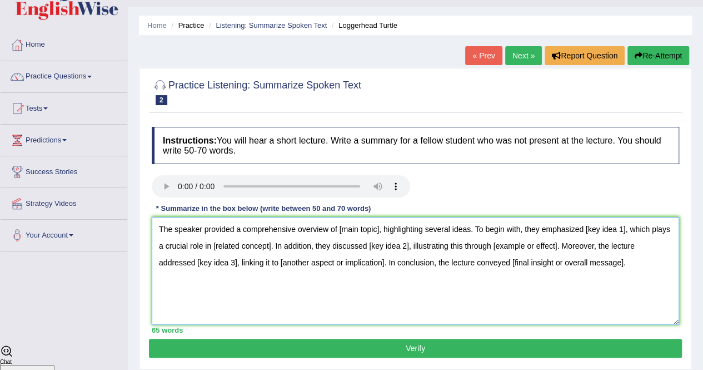
click at [374, 227] on textarea "The speaker provided a comprehensive overview of [main topic], highlighting sev…" at bounding box center [416, 271] width 528 height 108
click at [377, 229] on textarea "The speaker provided a comprehensive overview of [main topic], highlighting sev…" at bounding box center [416, 271] width 528 height 108
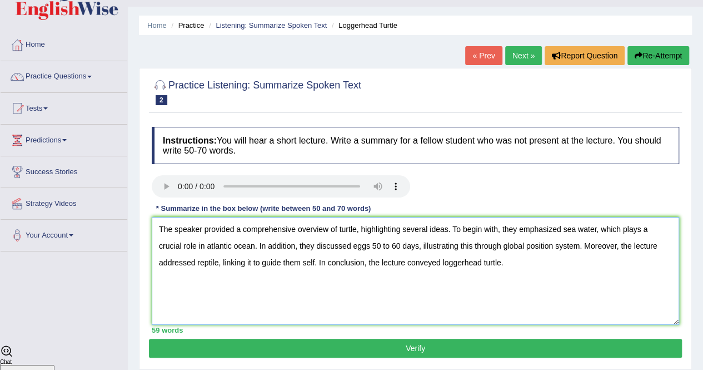
type textarea "The speaker provided a comprehensive overview of turtle, highlighting several i…"
click at [525, 351] on button "Verify" at bounding box center [415, 348] width 533 height 19
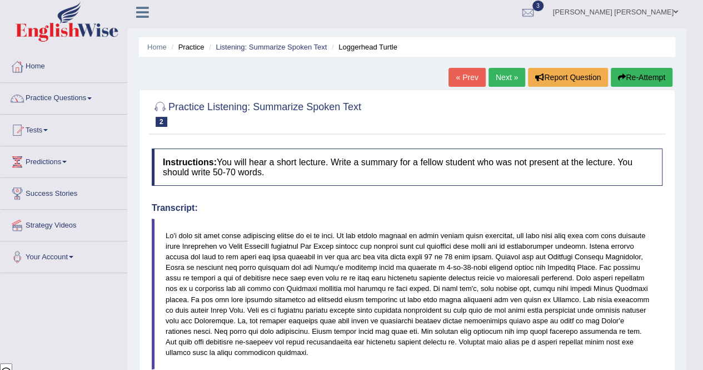
scroll to position [0, 0]
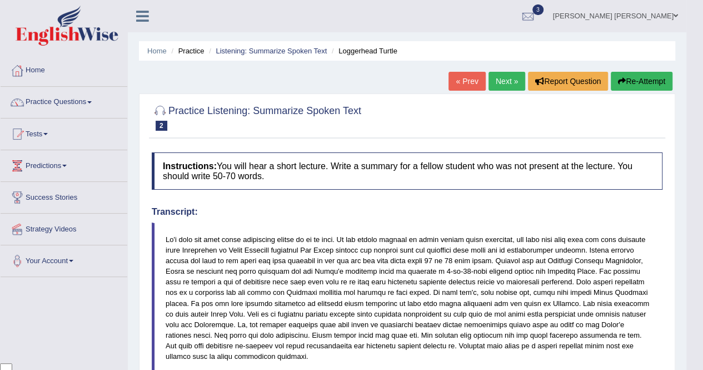
click at [505, 85] on link "Next »" at bounding box center [507, 81] width 37 height 19
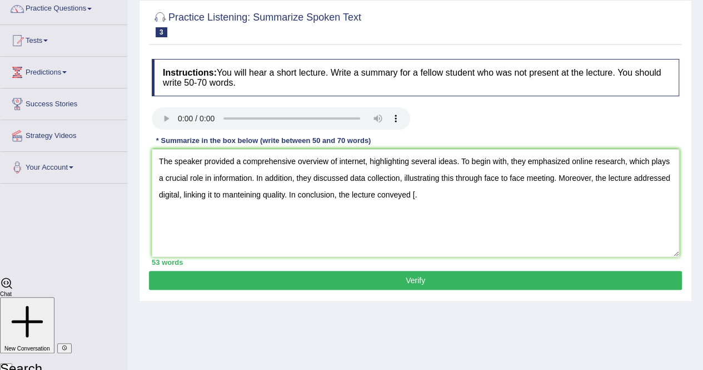
scroll to position [92, 0]
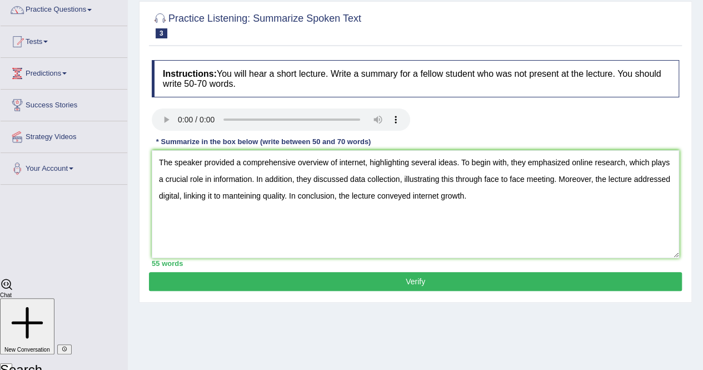
type textarea "The speaker provided a comprehensive overview of internet, highlighting several…"
click at [520, 282] on button "Verify" at bounding box center [415, 281] width 533 height 19
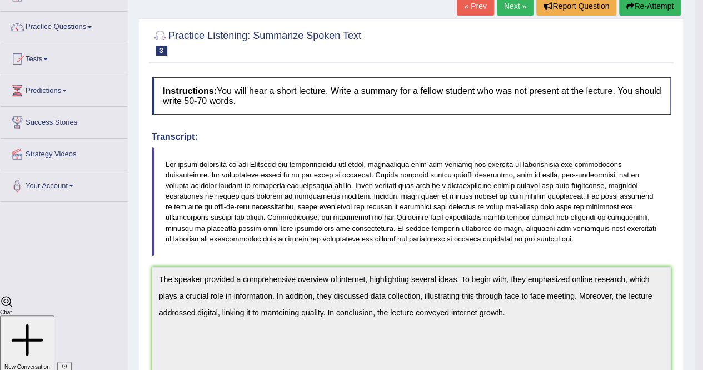
scroll to position [0, 0]
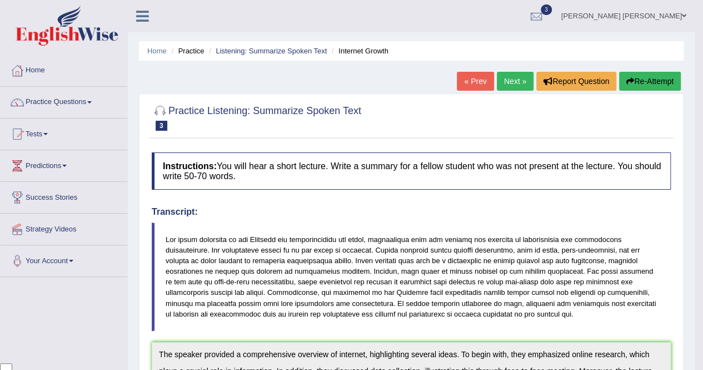
click at [518, 89] on link "Next »" at bounding box center [515, 81] width 37 height 19
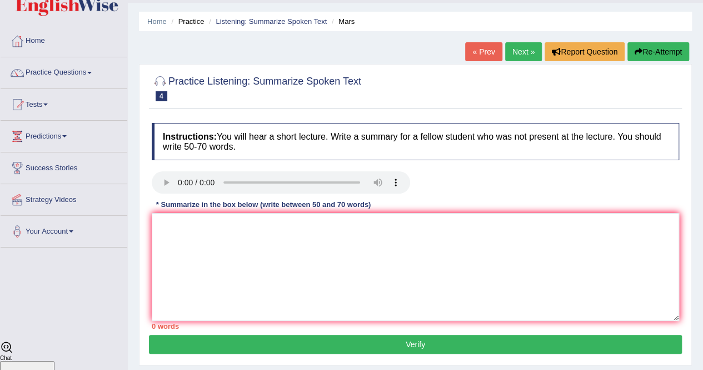
scroll to position [36, 0]
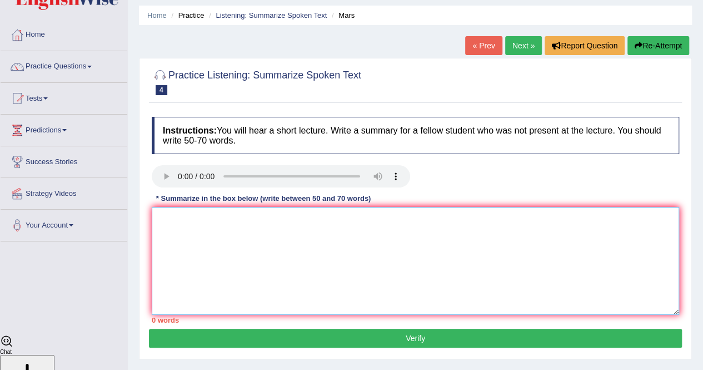
paste textarea "The speaker provided a comprehensive overview of [main topic], highlighting sev…"
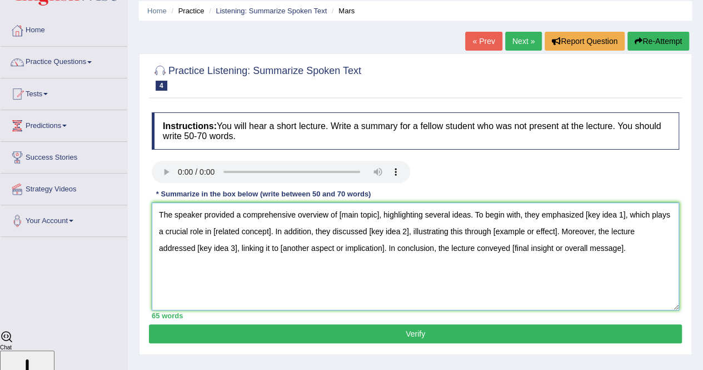
scroll to position [43, 0]
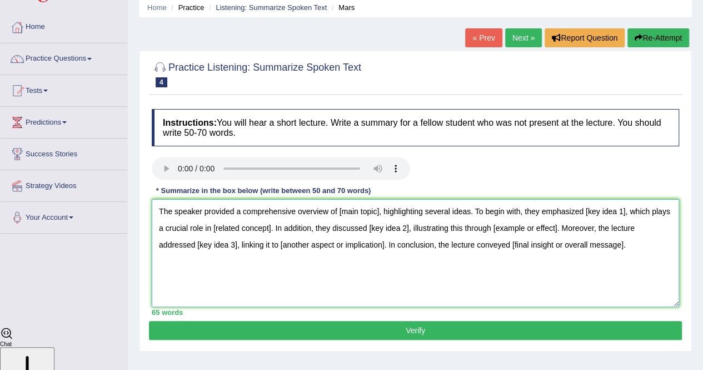
click at [378, 209] on textarea "The speaker provided a comprehensive overview of [main topic], highlighting sev…" at bounding box center [416, 253] width 528 height 108
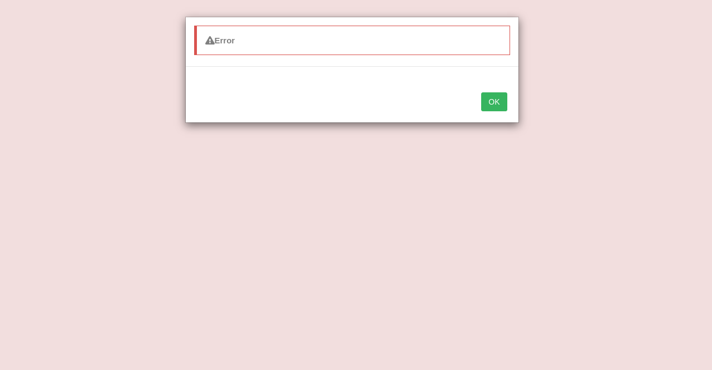
click at [493, 95] on button "OK" at bounding box center [494, 101] width 26 height 19
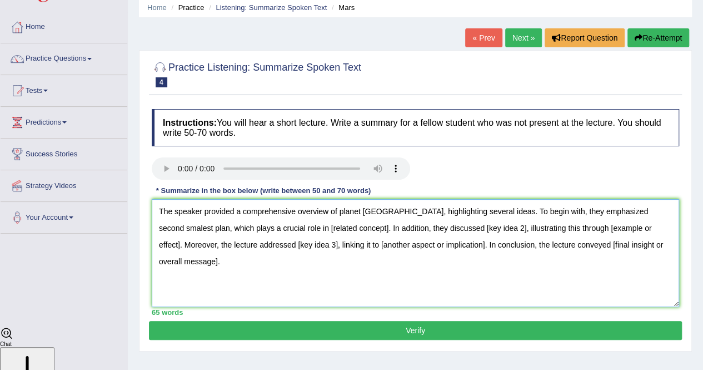
click at [655, 214] on textarea "The speaker provided a comprehensive overview of planet [GEOGRAPHIC_DATA], high…" at bounding box center [416, 253] width 528 height 108
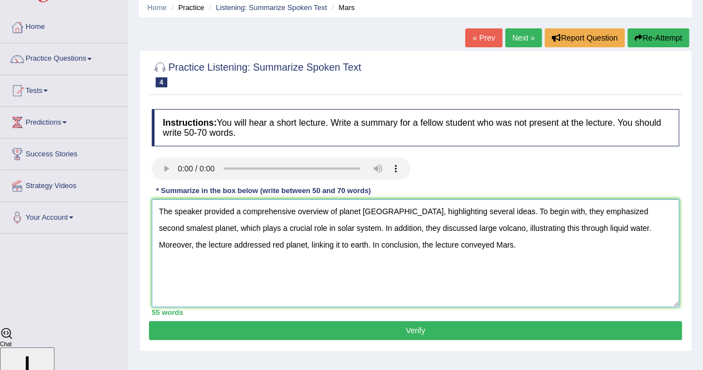
type textarea "The speaker provided a comprehensive overview of planet [GEOGRAPHIC_DATA], high…"
click at [575, 333] on button "Verify" at bounding box center [415, 330] width 533 height 19
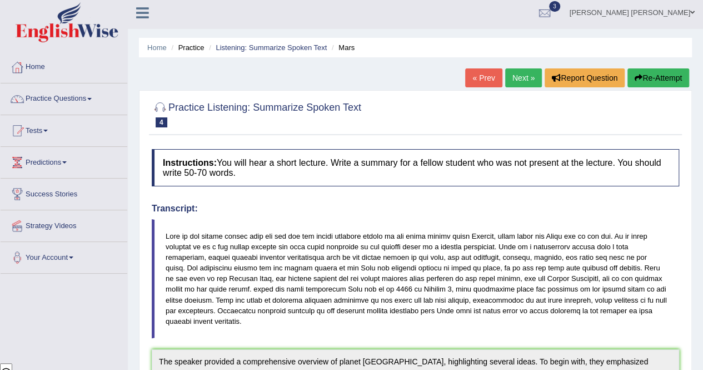
scroll to position [0, 0]
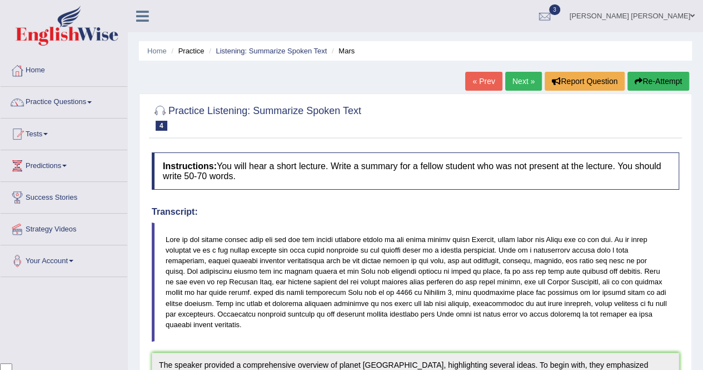
click at [655, 214] on h4 "Transcript:" at bounding box center [416, 212] width 528 height 10
